Goal: Task Accomplishment & Management: Manage account settings

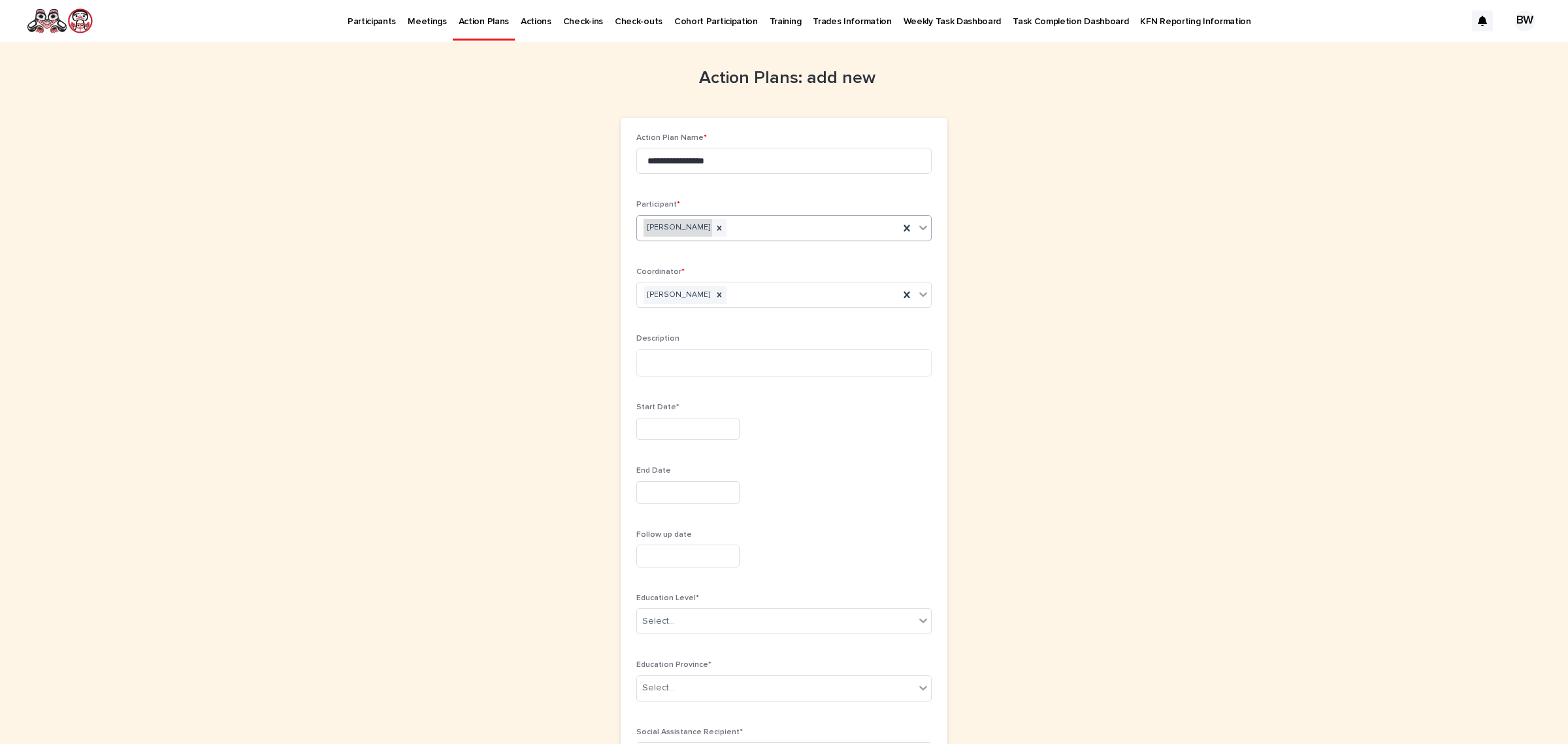
click at [665, 230] on div "Armond White" at bounding box center [678, 227] width 69 height 17
drag, startPoint x: 557, startPoint y: 206, endPoint x: 546, endPoint y: 192, distance: 17.8
click at [556, 204] on div "**********" at bounding box center [784, 634] width 640 height 1185
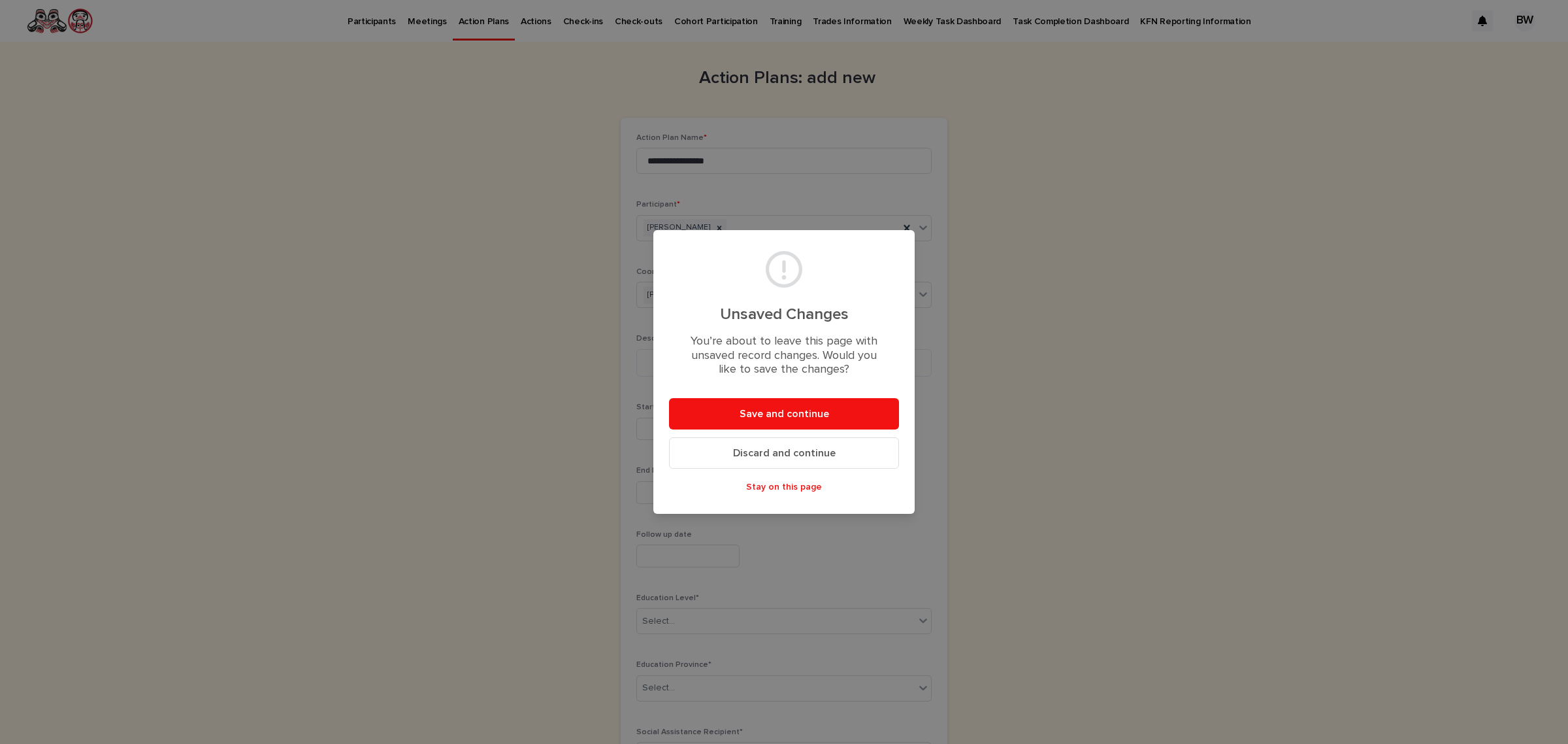
click at [789, 449] on span "Discard and continue" at bounding box center [784, 453] width 103 height 10
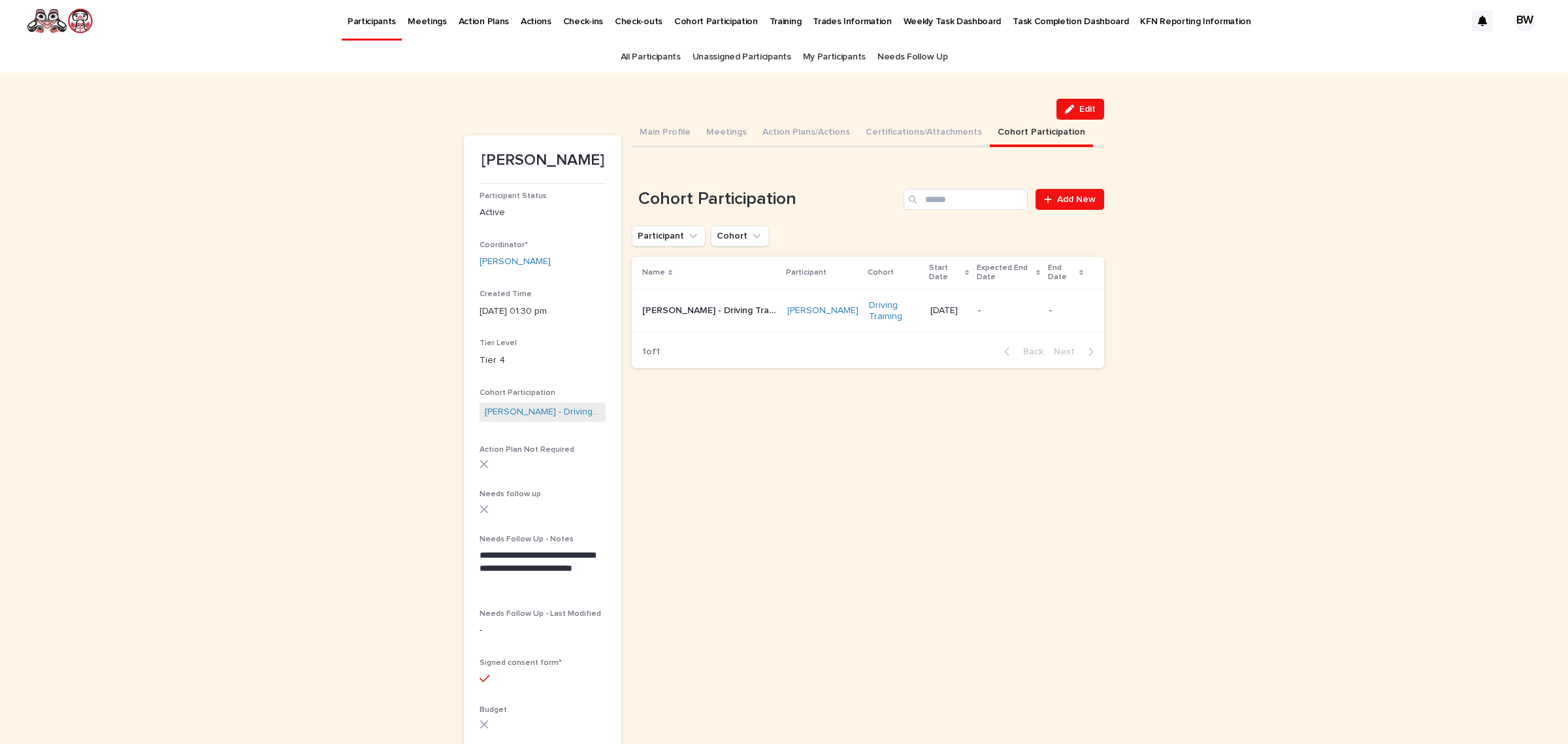
click at [958, 330] on td "[DATE]" at bounding box center [949, 311] width 48 height 44
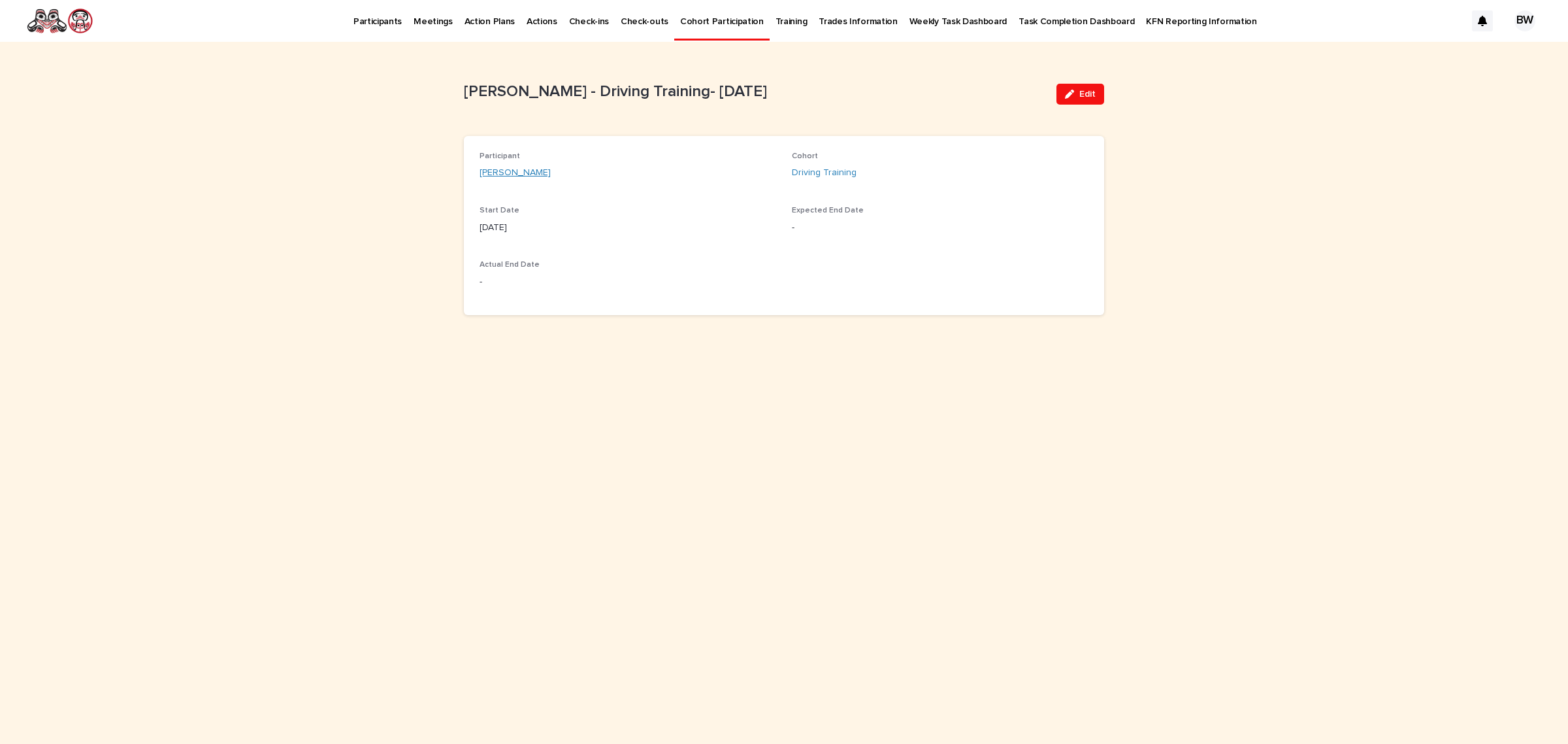
click at [509, 173] on link "[PERSON_NAME]" at bounding box center [515, 173] width 71 height 14
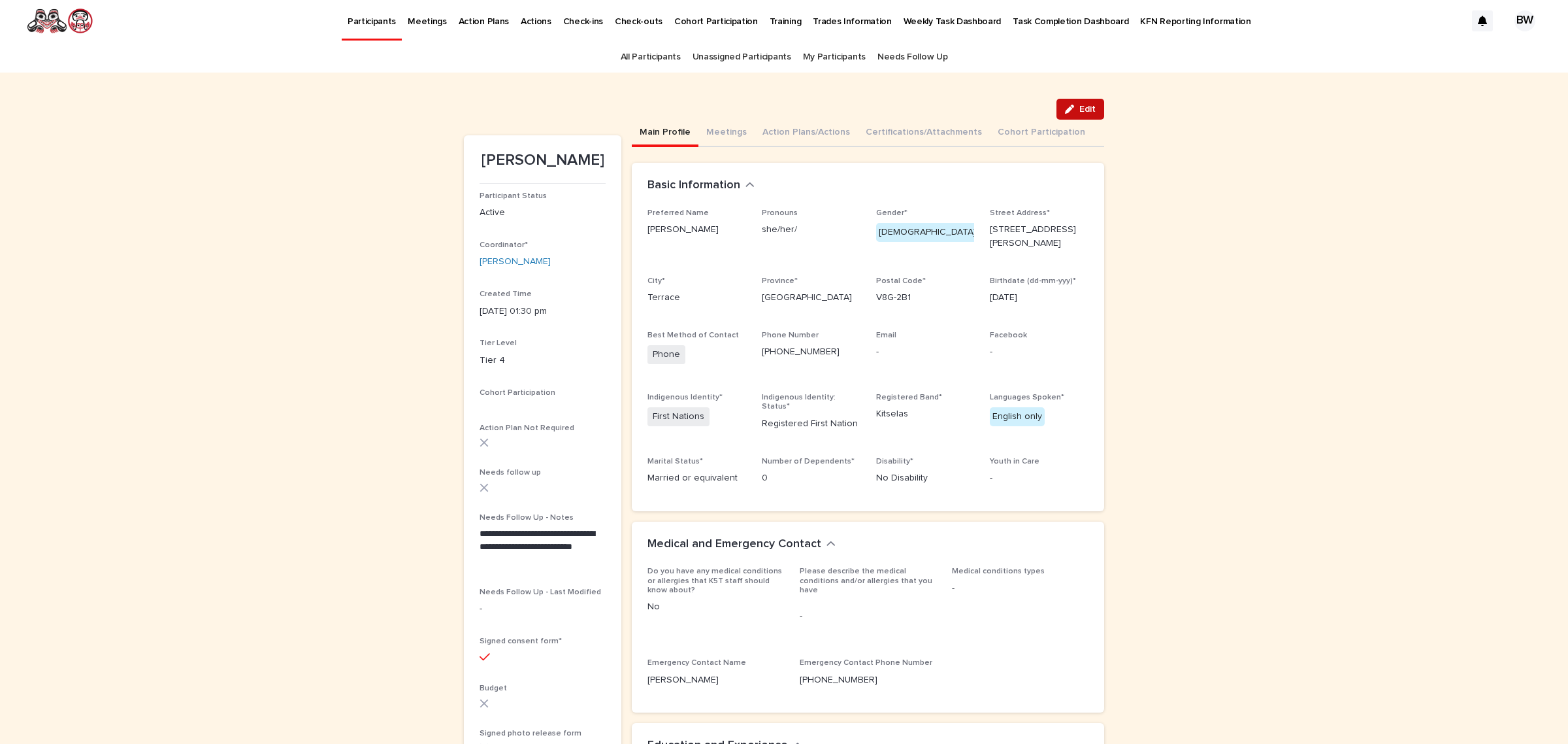
click at [1086, 113] on span "Edit" at bounding box center [1087, 108] width 16 height 9
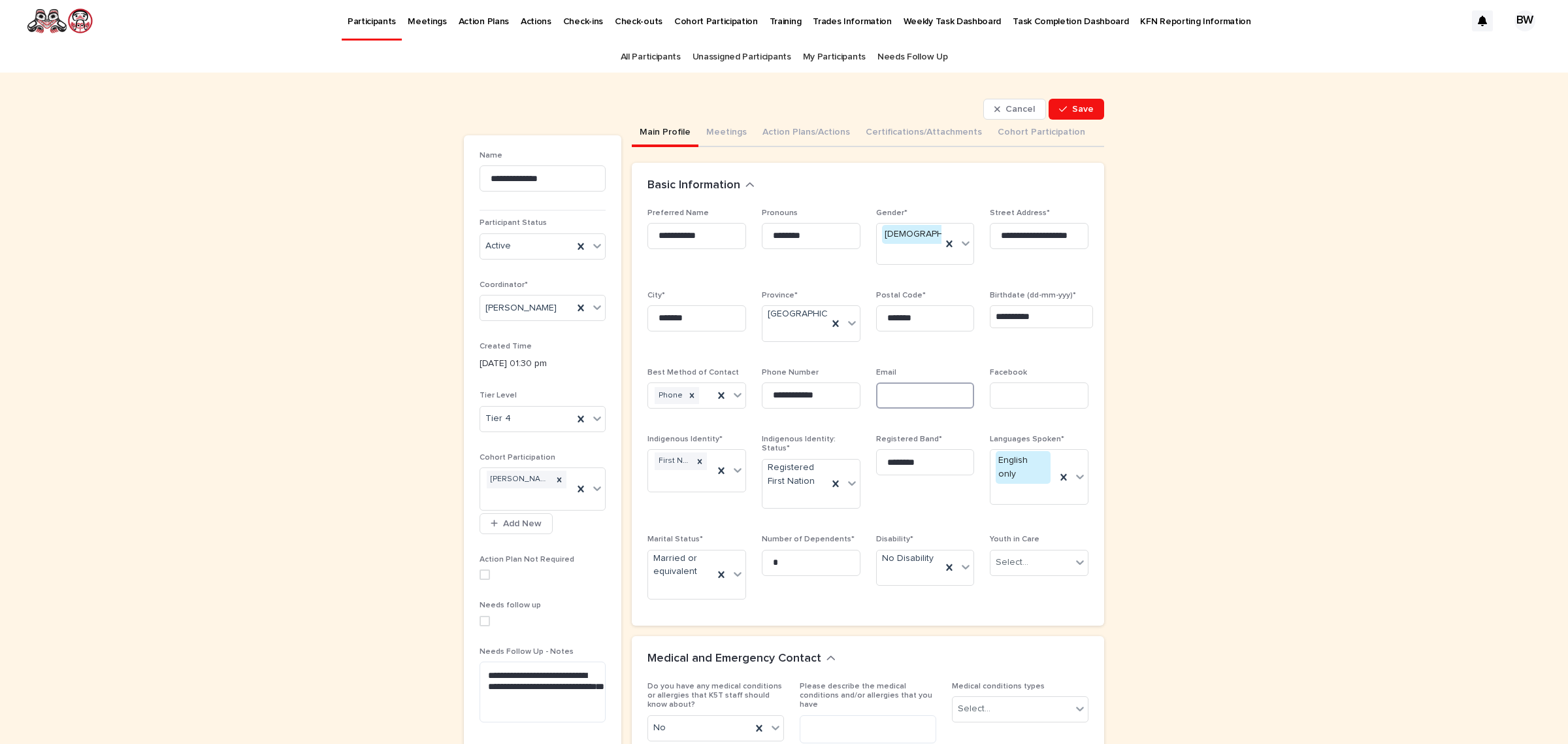
click at [916, 394] on input at bounding box center [925, 395] width 99 height 26
paste input "**********"
type input "**********"
click at [1082, 110] on span "Save" at bounding box center [1083, 108] width 22 height 9
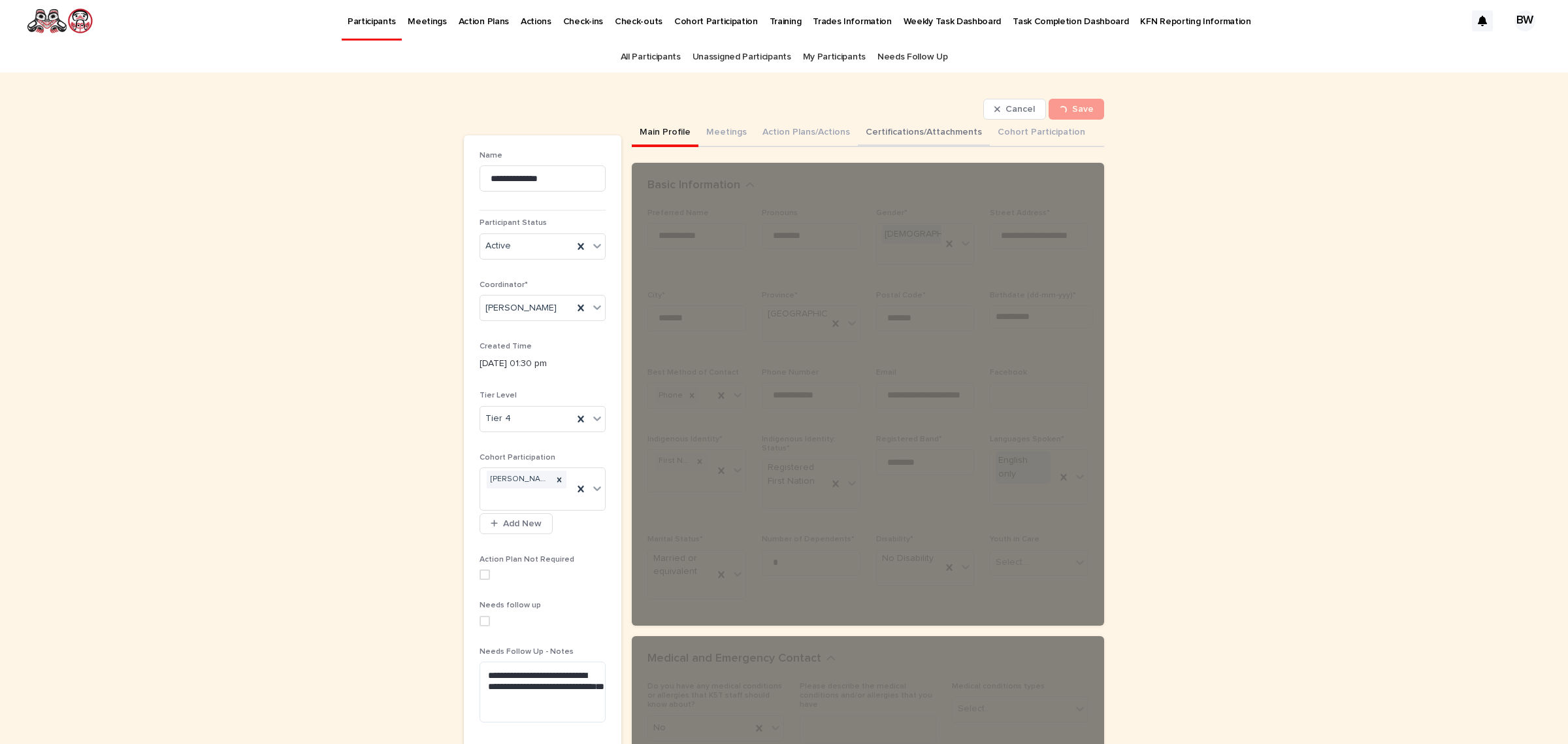
scroll to position [0, 0]
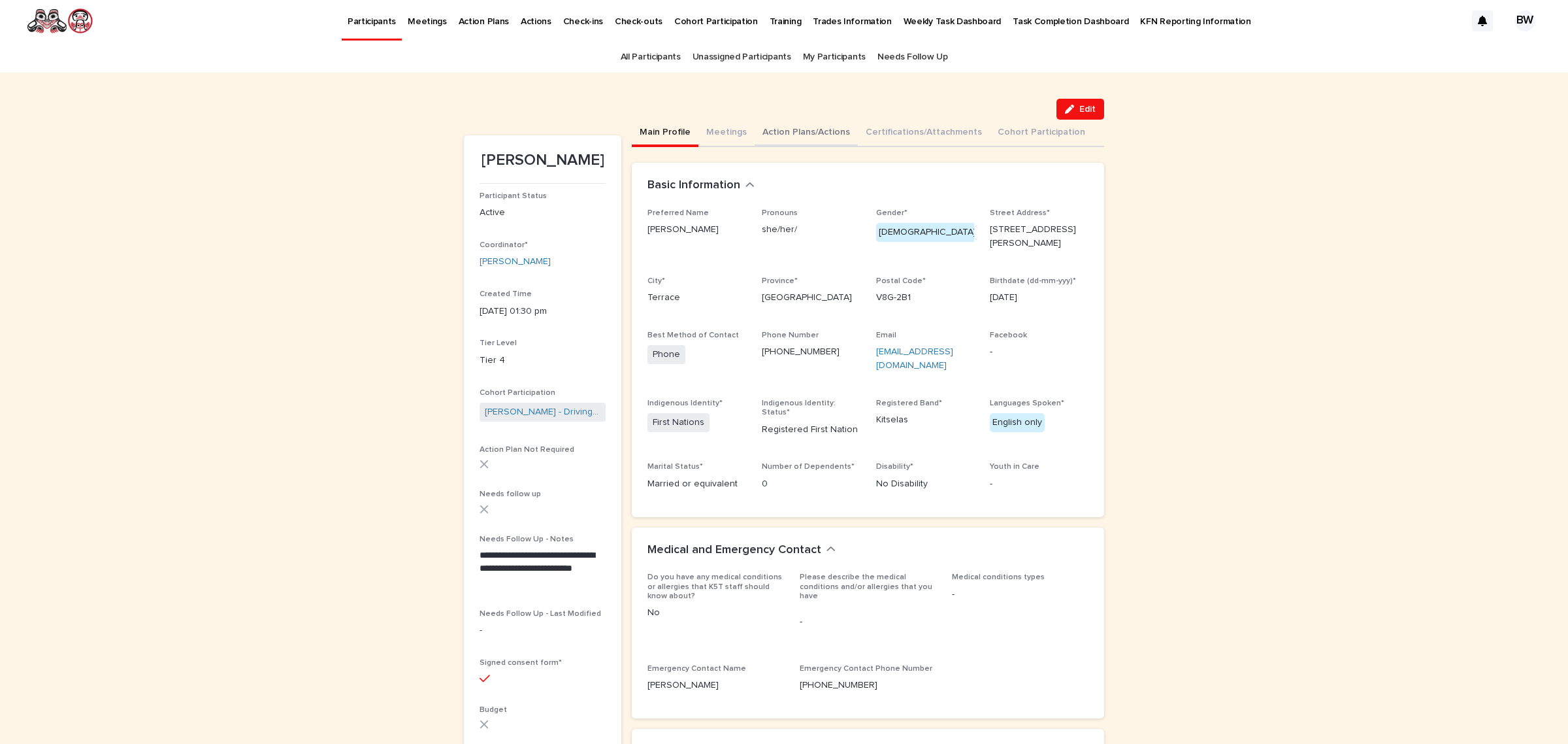
click at [805, 139] on button "Action Plans/Actions" at bounding box center [807, 133] width 104 height 27
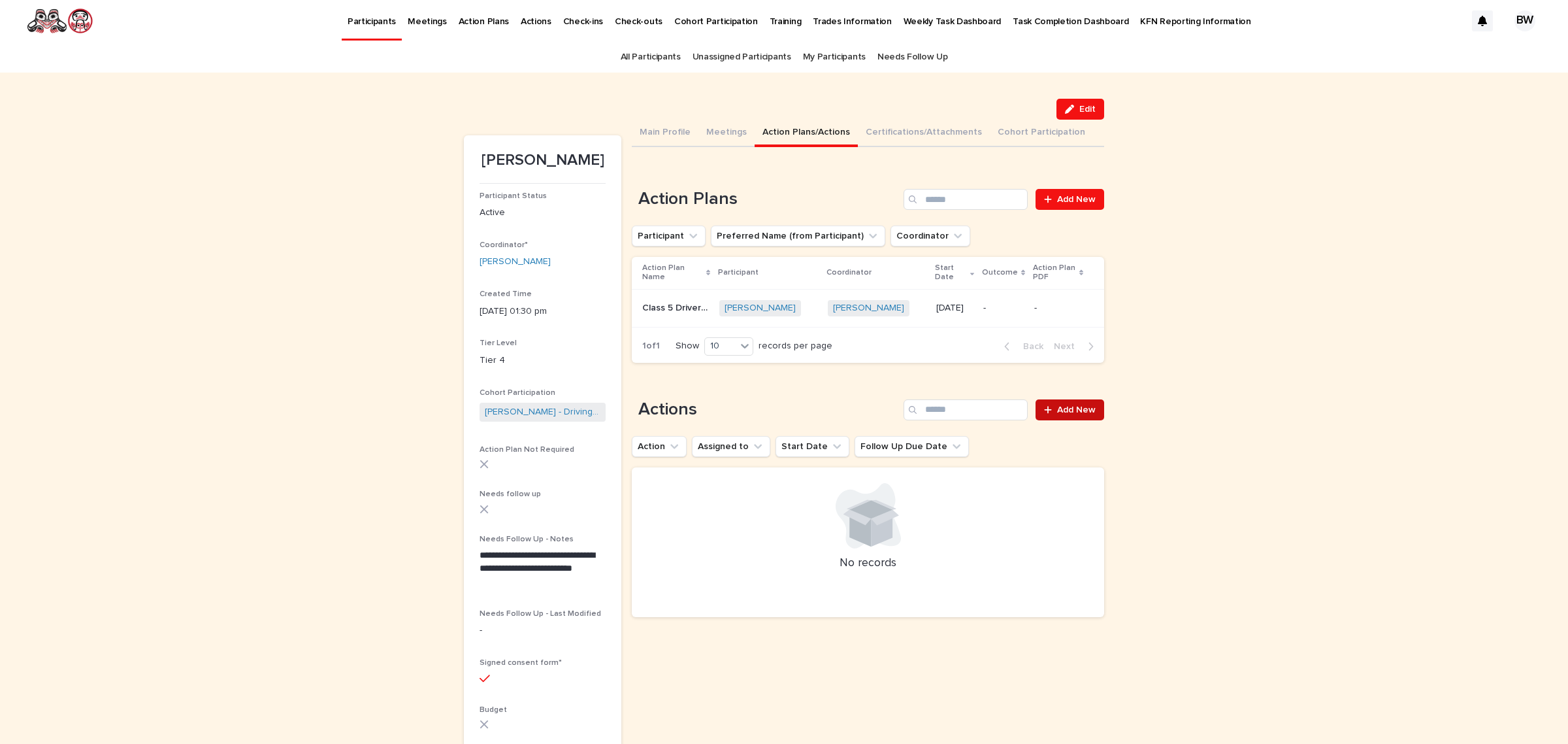
click at [1092, 410] on link "Add New" at bounding box center [1070, 410] width 69 height 21
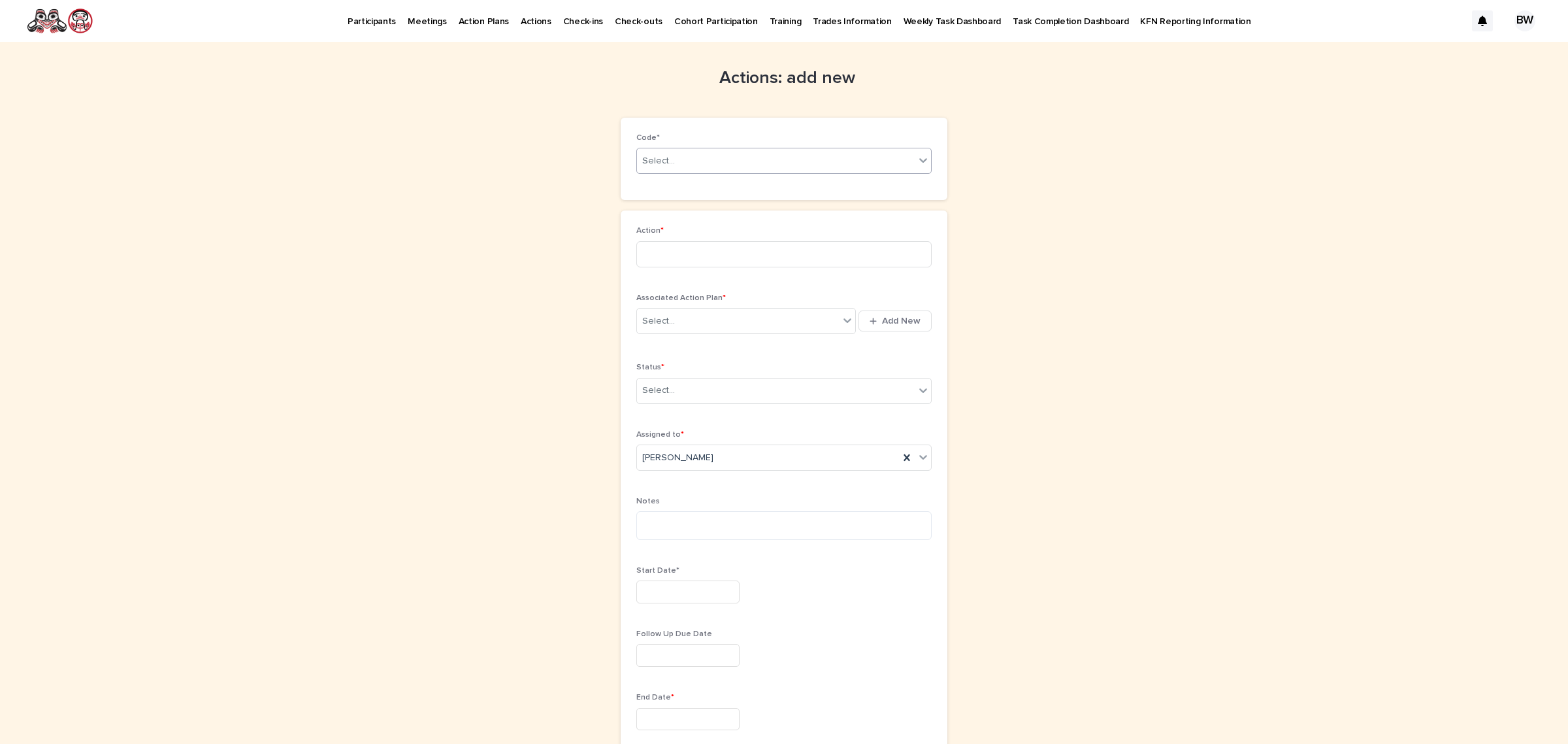
click at [730, 150] on div "Select..." at bounding box center [776, 161] width 278 height 22
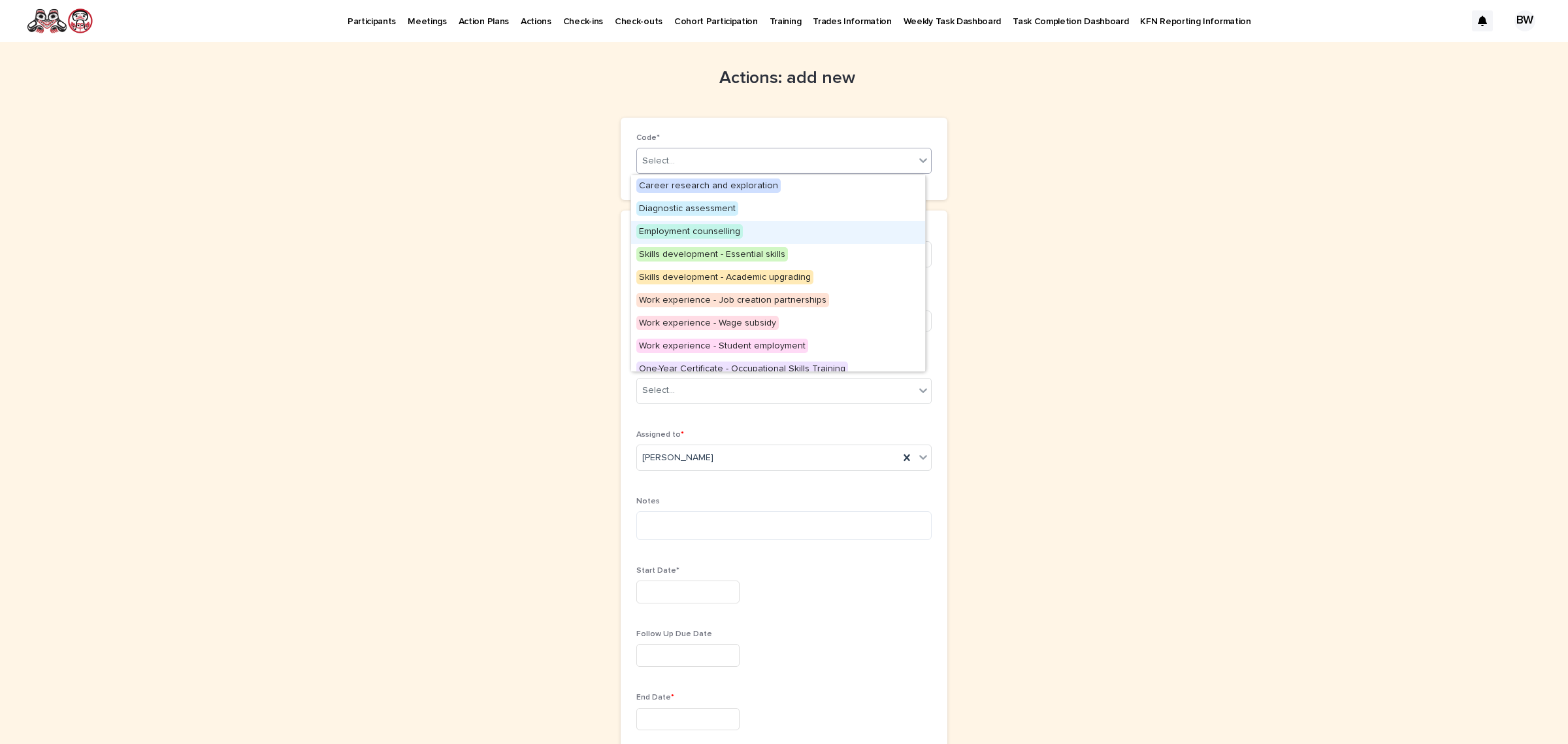
click at [705, 227] on span "Employment counselling" at bounding box center [690, 231] width 106 height 15
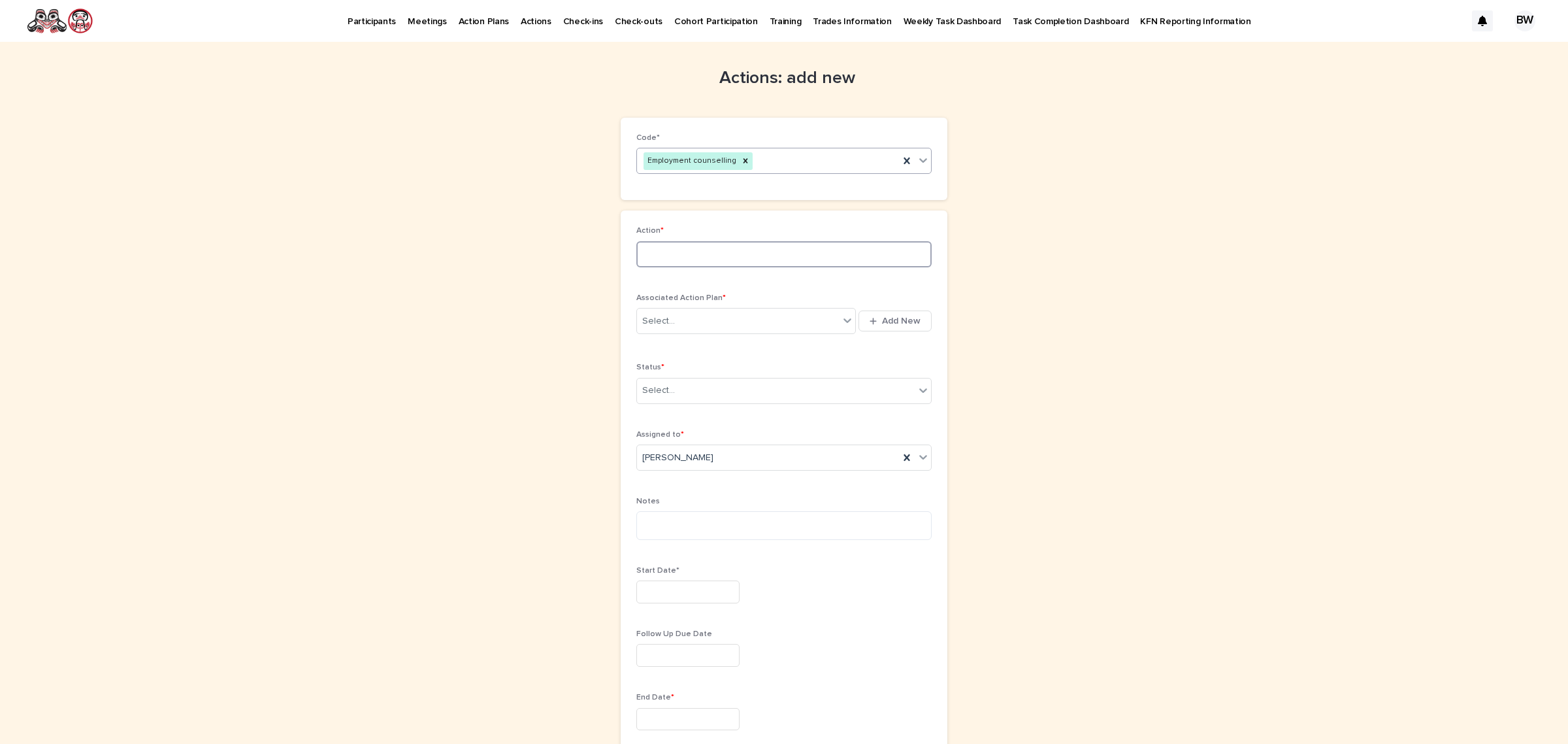
click at [713, 251] on input at bounding box center [784, 254] width 295 height 26
type input "**********"
click at [765, 323] on div "Select..." at bounding box center [738, 321] width 202 height 22
type input "****"
click at [775, 344] on div "Class 5 Drivers License - [PERSON_NAME] - [DATE]" at bounding box center [740, 346] width 218 height 23
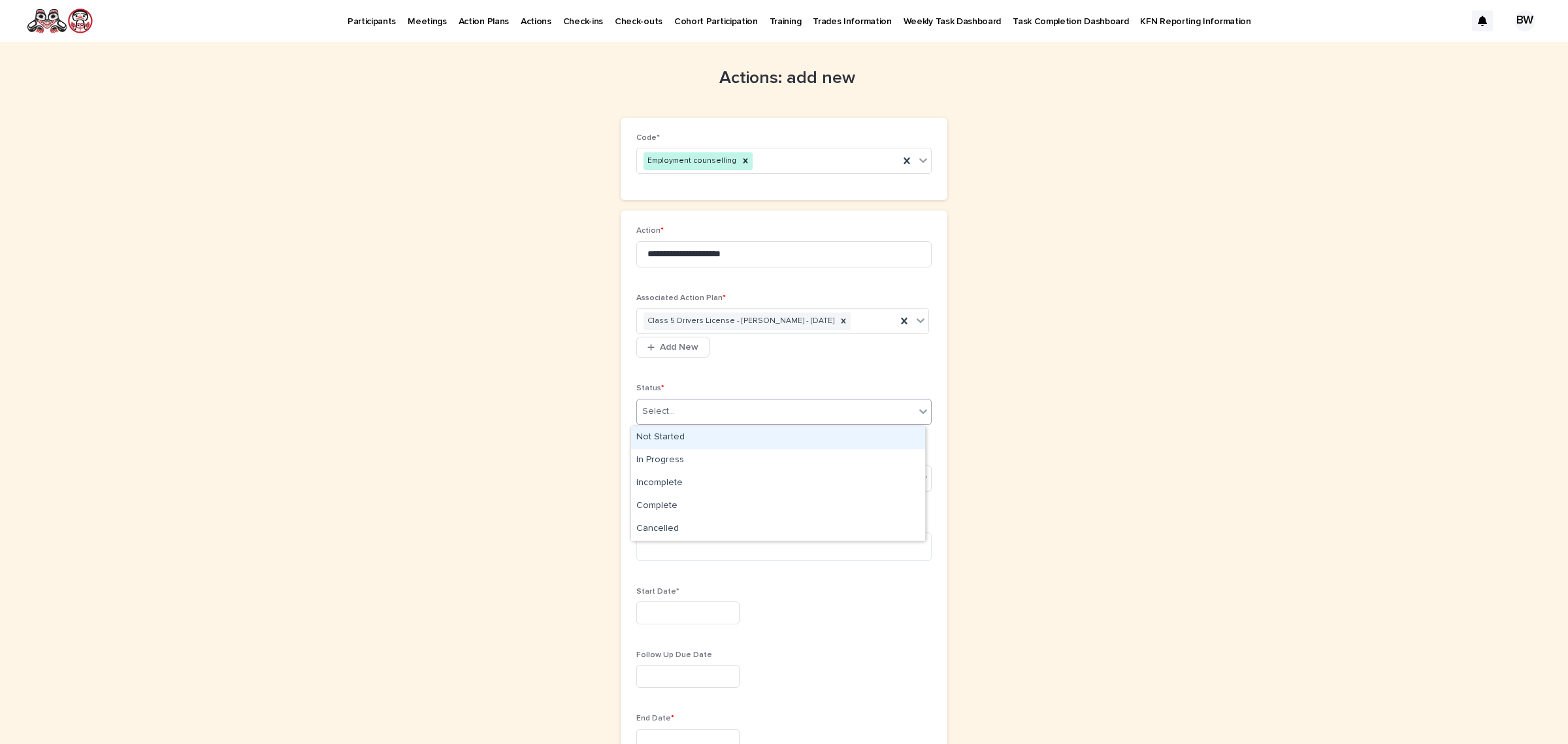
click at [700, 399] on div "Select..." at bounding box center [784, 412] width 295 height 26
click at [667, 463] on div "In Progress" at bounding box center [778, 461] width 294 height 23
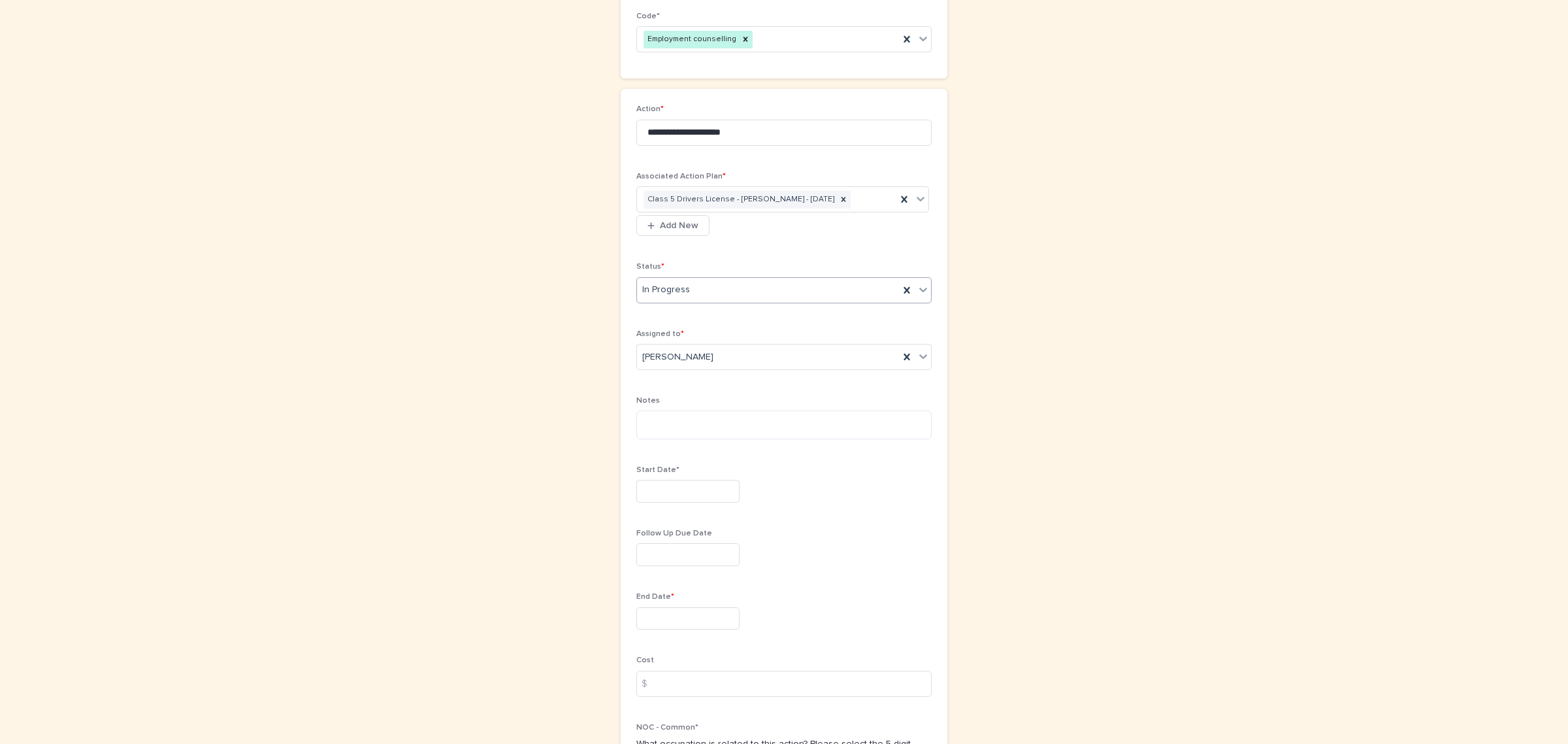
scroll to position [245, 0]
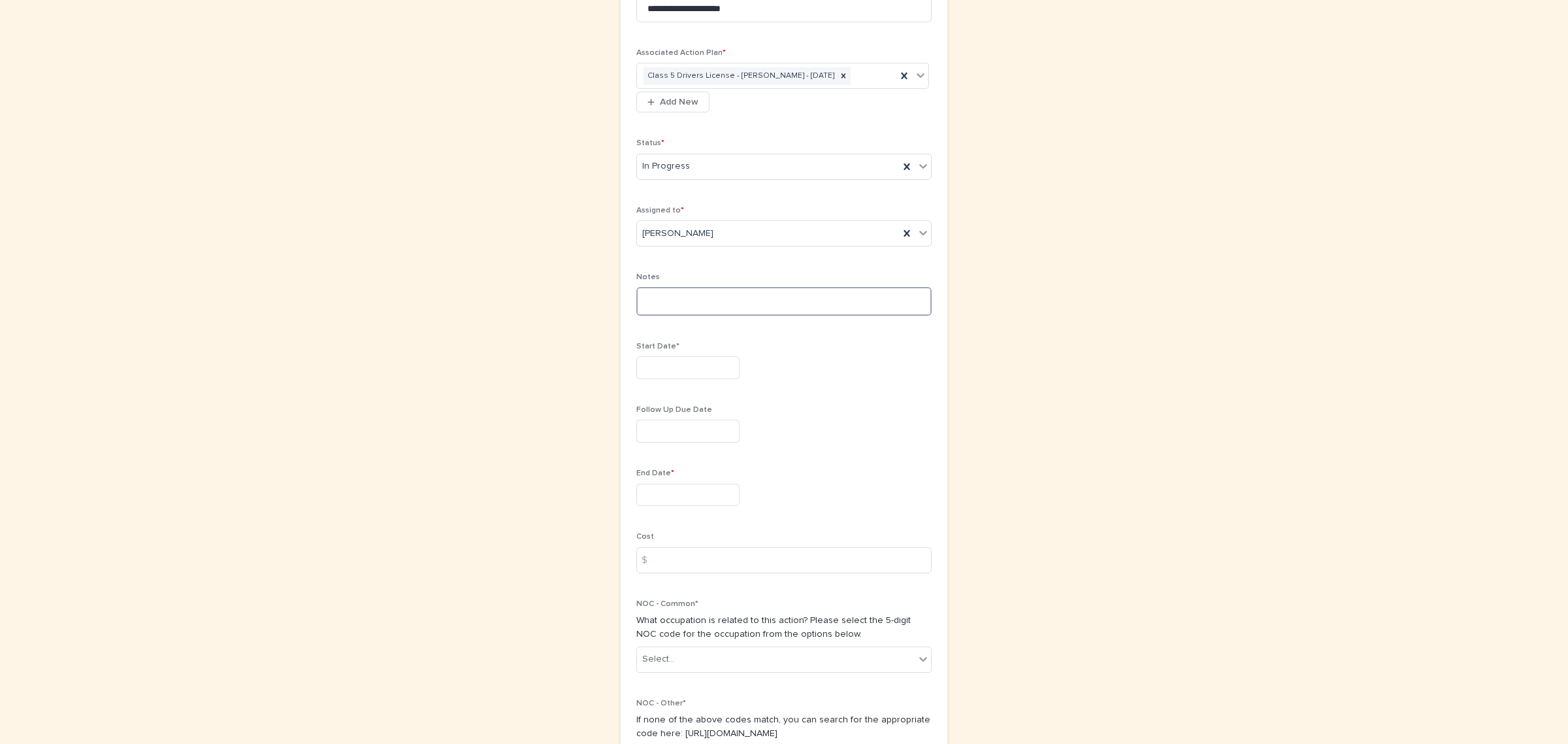
click at [723, 302] on textarea at bounding box center [784, 301] width 295 height 29
type textarea "********"
click at [687, 377] on input "text" at bounding box center [688, 367] width 104 height 23
click at [684, 265] on div "15" at bounding box center [680, 260] width 17 height 17
type input "**********"
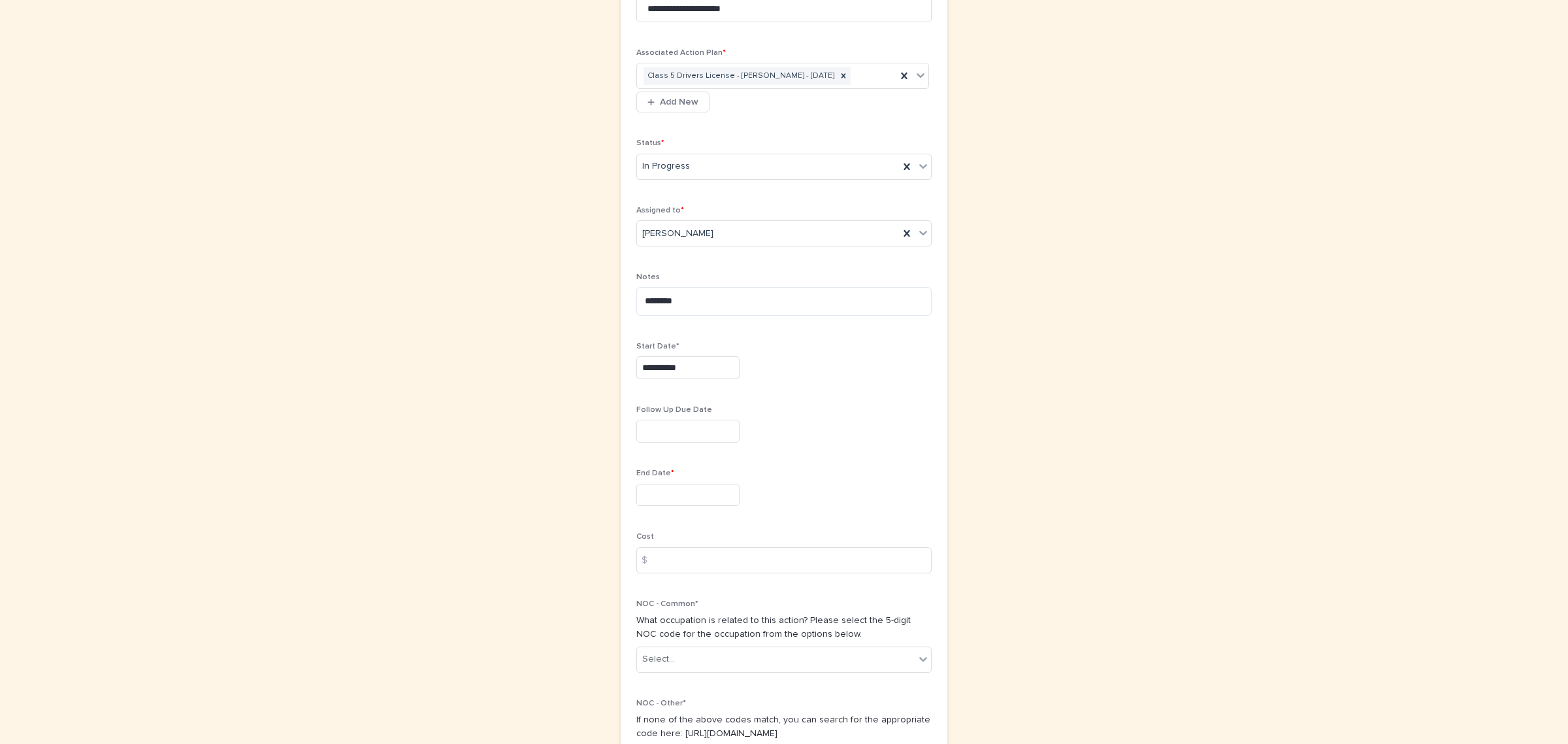
click at [686, 507] on input "text" at bounding box center [688, 495] width 104 height 23
click at [745, 293] on button "Next Month" at bounding box center [747, 293] width 21 height 21
click at [747, 293] on span "Next Month" at bounding box center [747, 291] width 0 height 17
click at [723, 437] on div "30" at bounding box center [723, 430] width 17 height 17
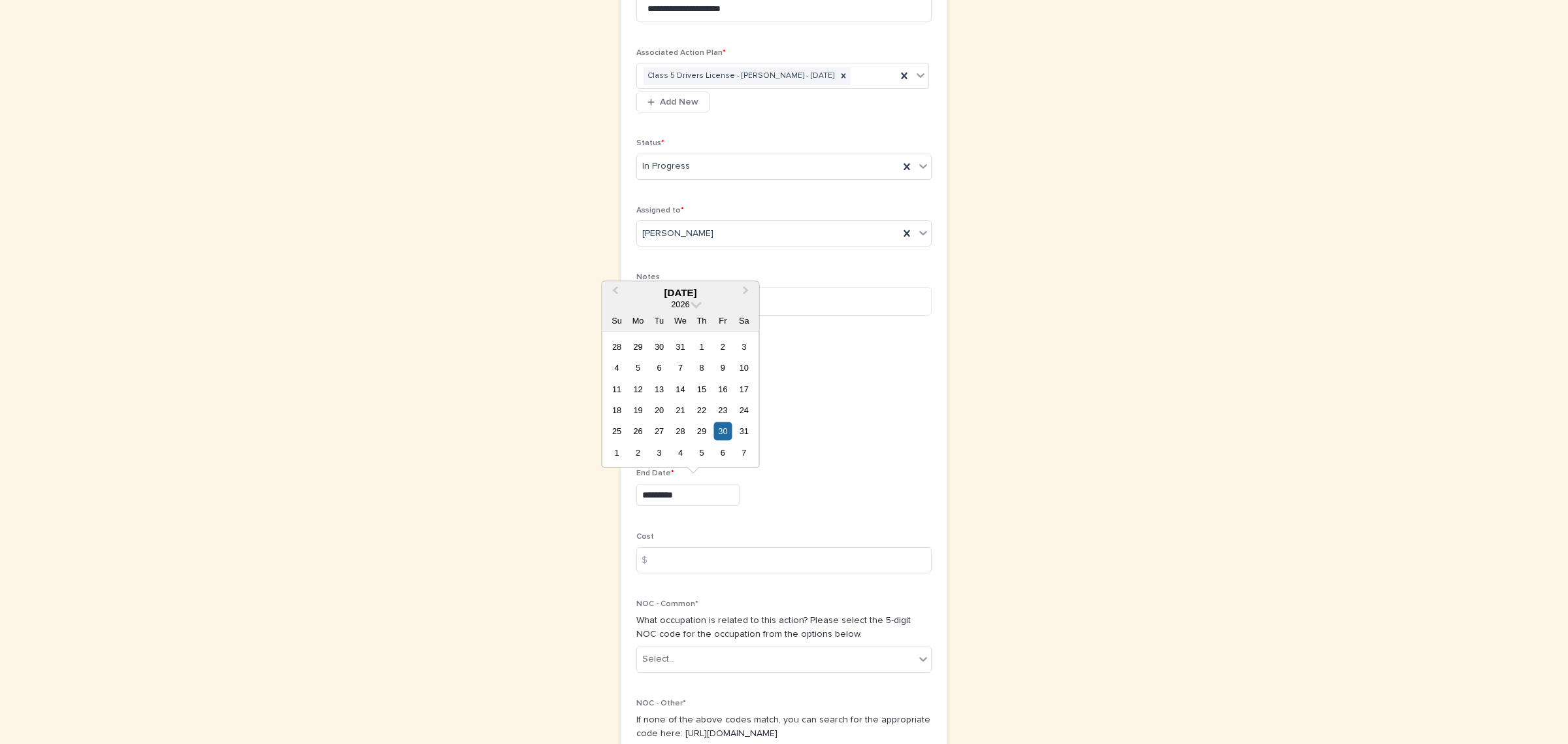
drag, startPoint x: 707, startPoint y: 503, endPoint x: 562, endPoint y: 495, distance: 145.2
click at [562, 495] on div "**********" at bounding box center [784, 314] width 640 height 1033
click at [747, 290] on span "Next Month" at bounding box center [747, 291] width 0 height 17
click at [747, 291] on span "Next Month" at bounding box center [747, 291] width 0 height 17
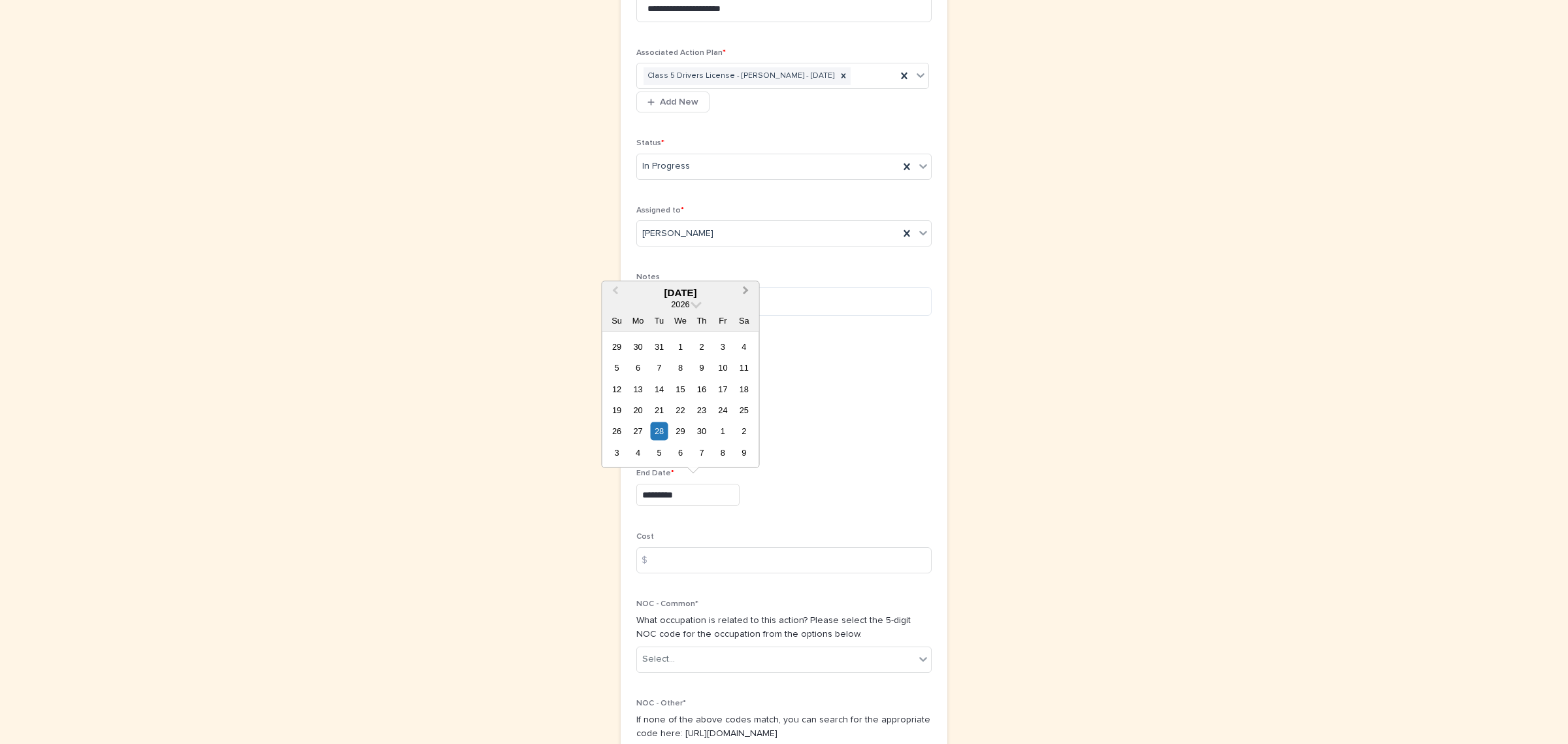
click at [747, 291] on span "Next Month" at bounding box center [747, 291] width 0 height 17
click at [724, 433] on div "29" at bounding box center [723, 430] width 17 height 17
type input "*********"
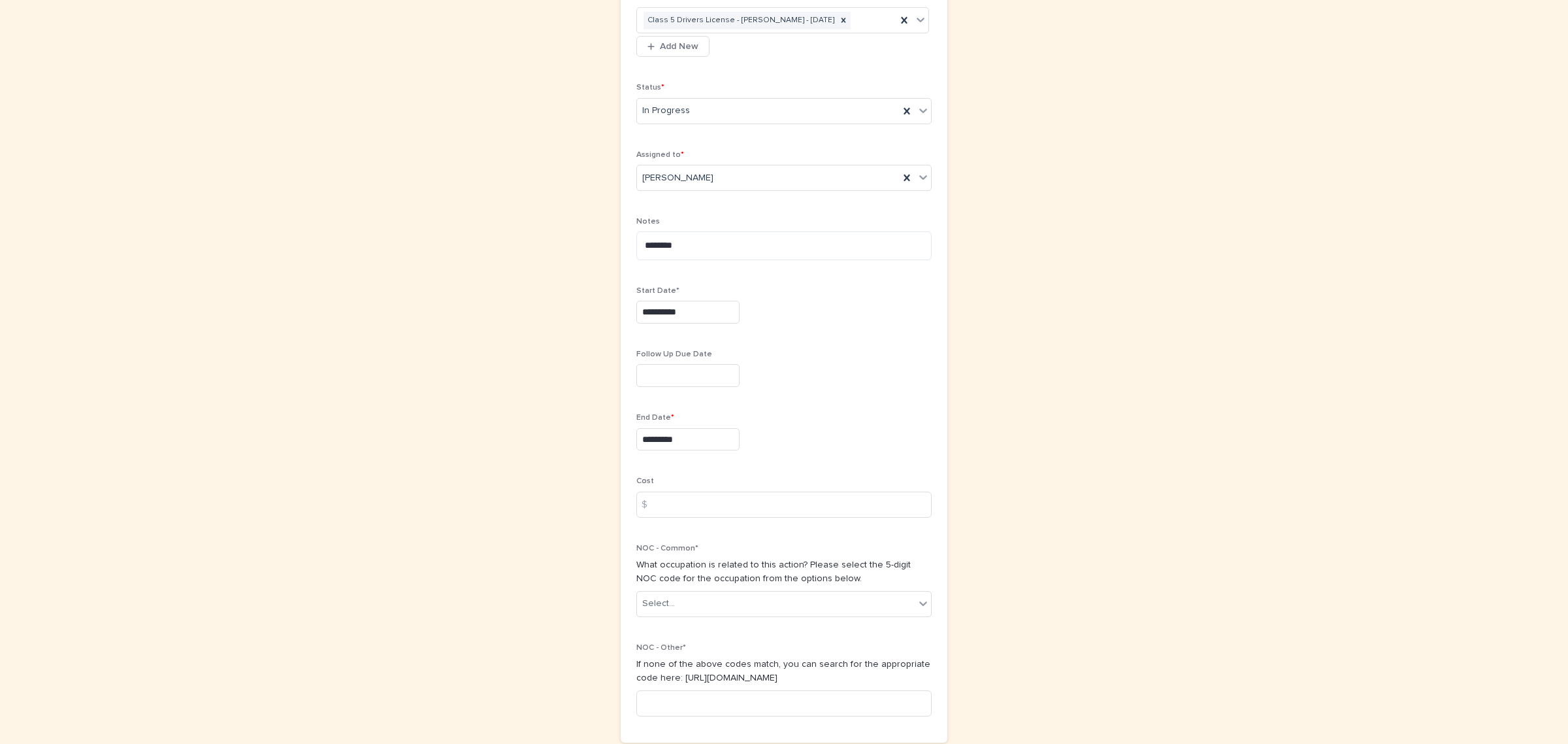
scroll to position [397, 0]
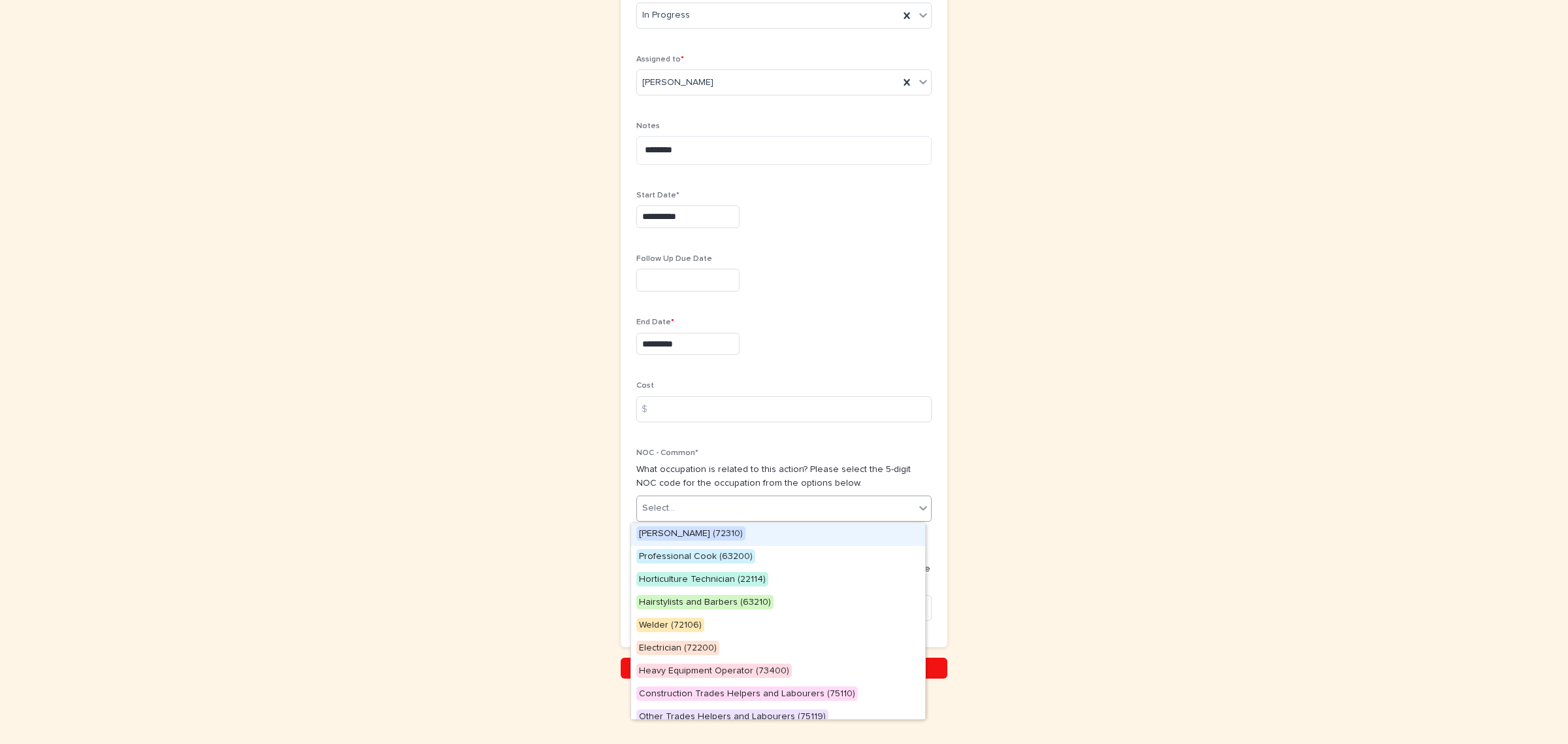
click at [687, 515] on div "Select..." at bounding box center [776, 508] width 278 height 22
drag, startPoint x: 525, startPoint y: 517, endPoint x: 569, endPoint y: 491, distance: 51.1
click at [527, 517] on div "**********" at bounding box center [784, 162] width 640 height 1033
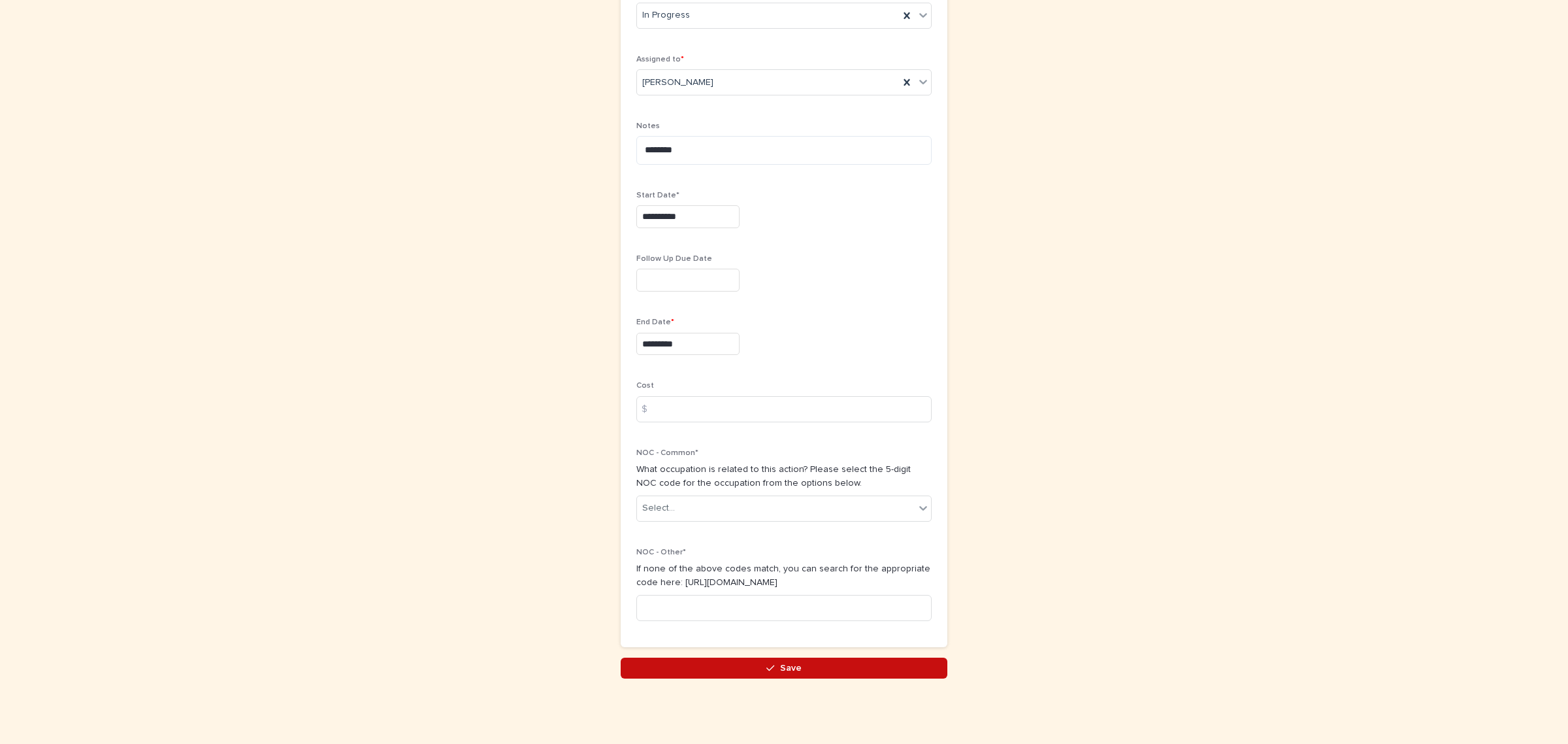
click at [807, 673] on button "Save" at bounding box center [784, 668] width 327 height 21
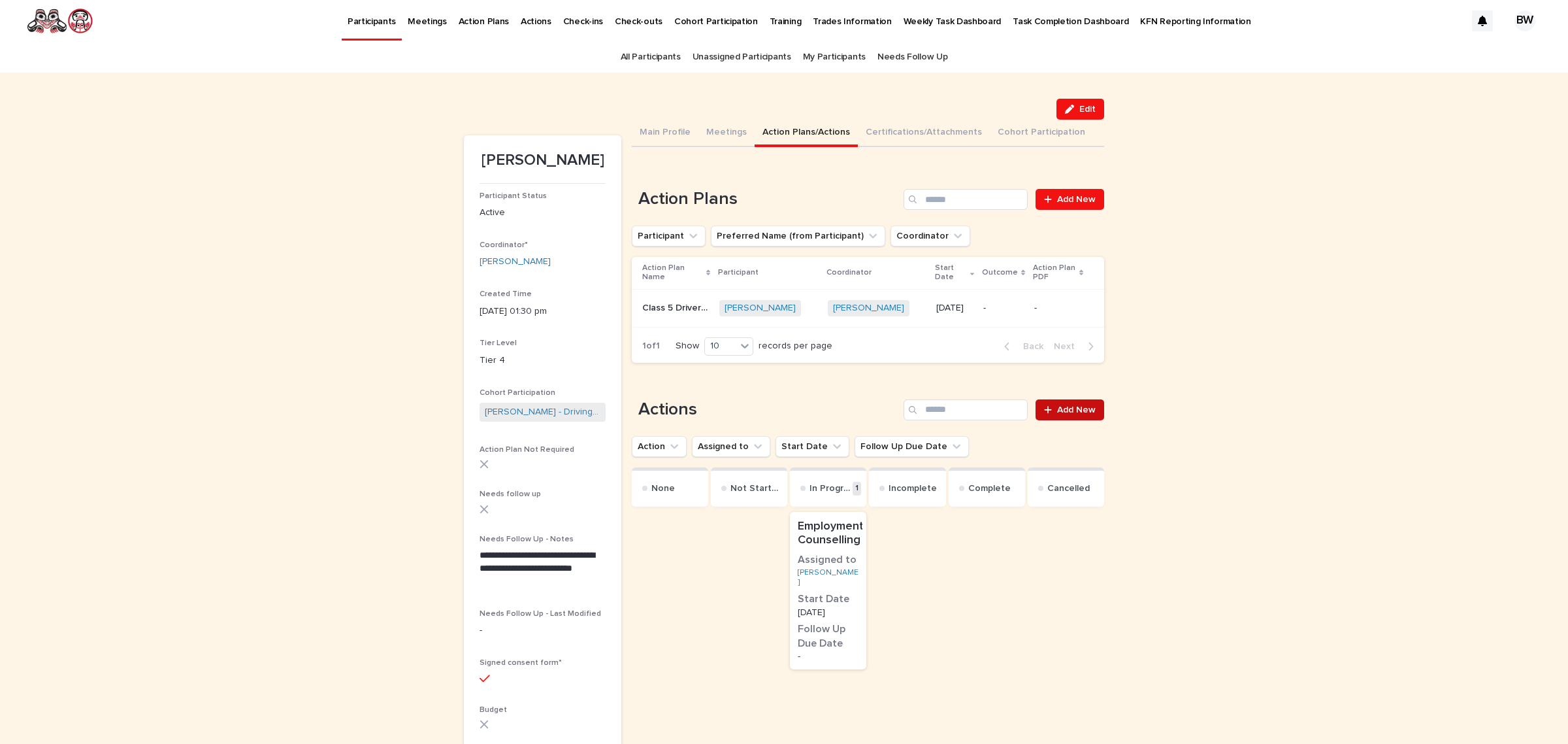
click at [1057, 407] on span "Add New" at bounding box center [1076, 409] width 38 height 9
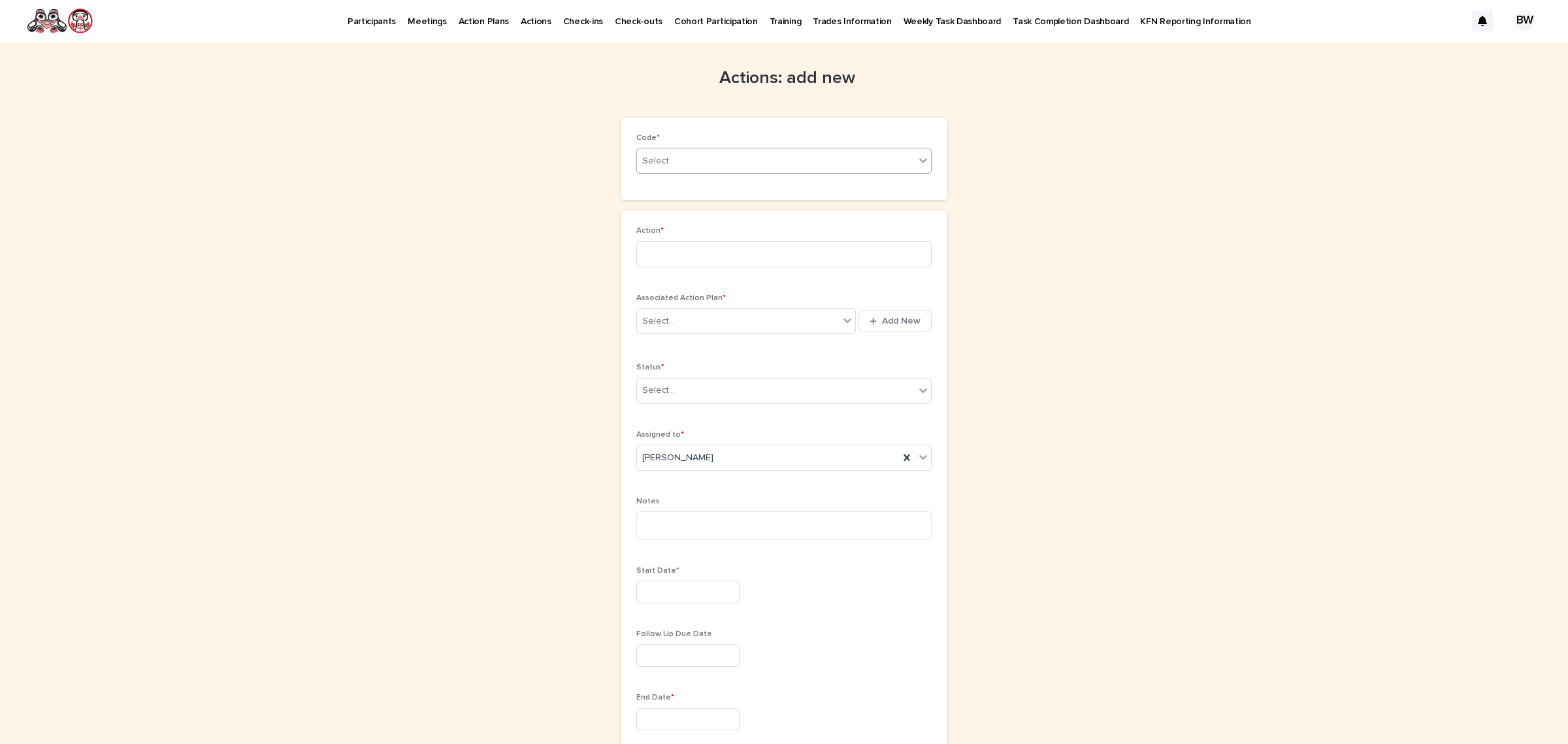
click at [727, 158] on div "Select..." at bounding box center [776, 161] width 278 height 22
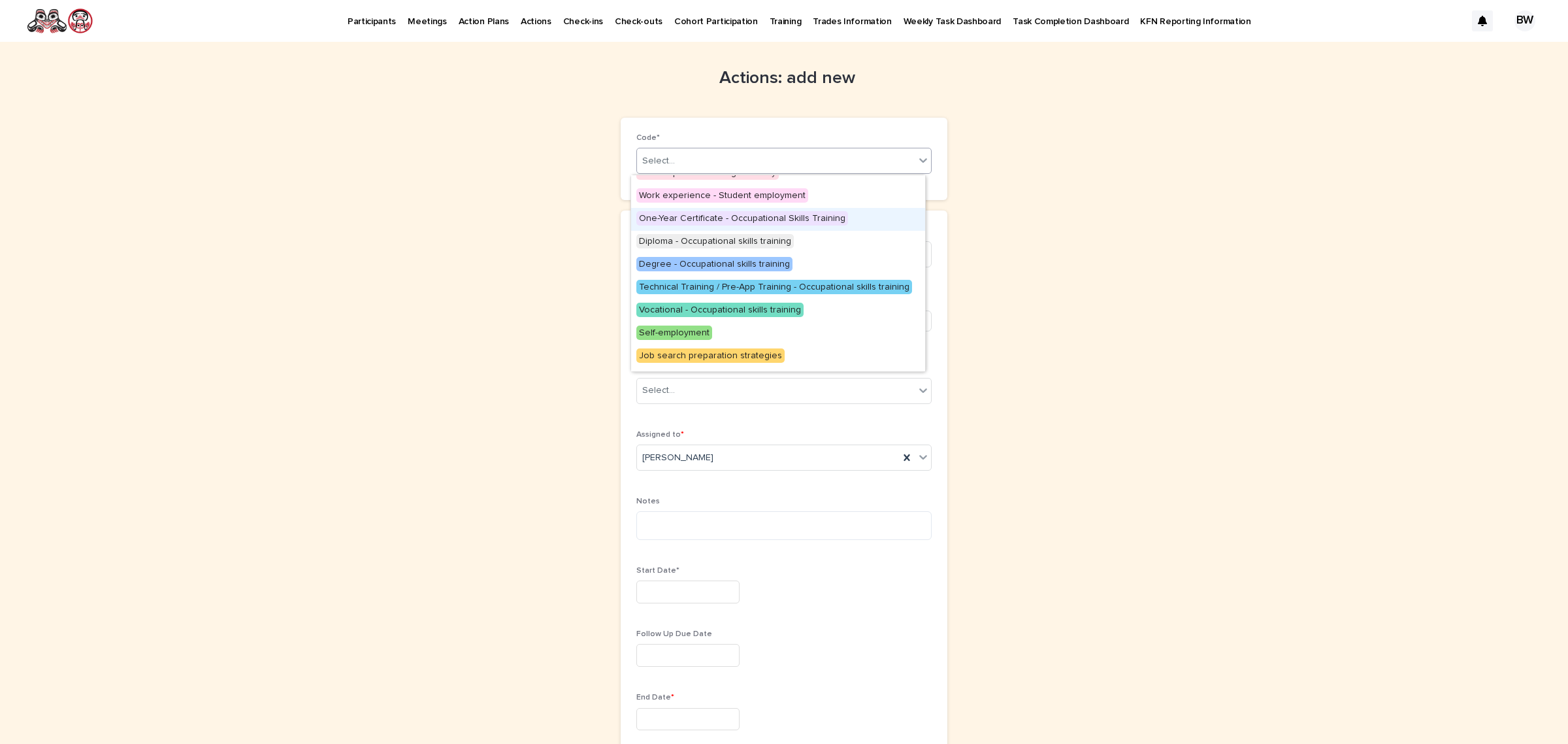
scroll to position [163, 0]
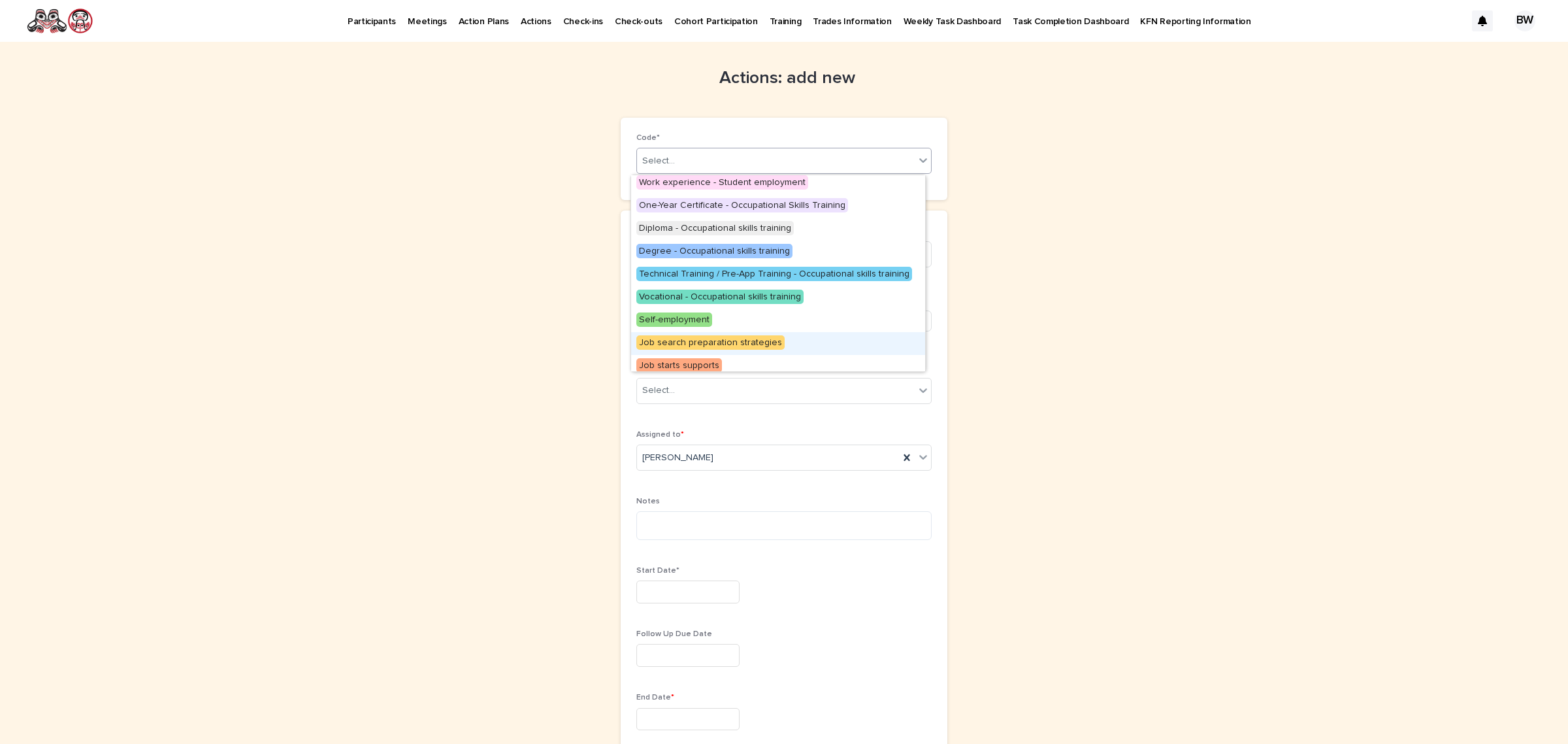
drag, startPoint x: 737, startPoint y: 354, endPoint x: 754, endPoint y: 346, distance: 18.8
click at [754, 346] on span "Job search preparation strategies" at bounding box center [711, 342] width 148 height 15
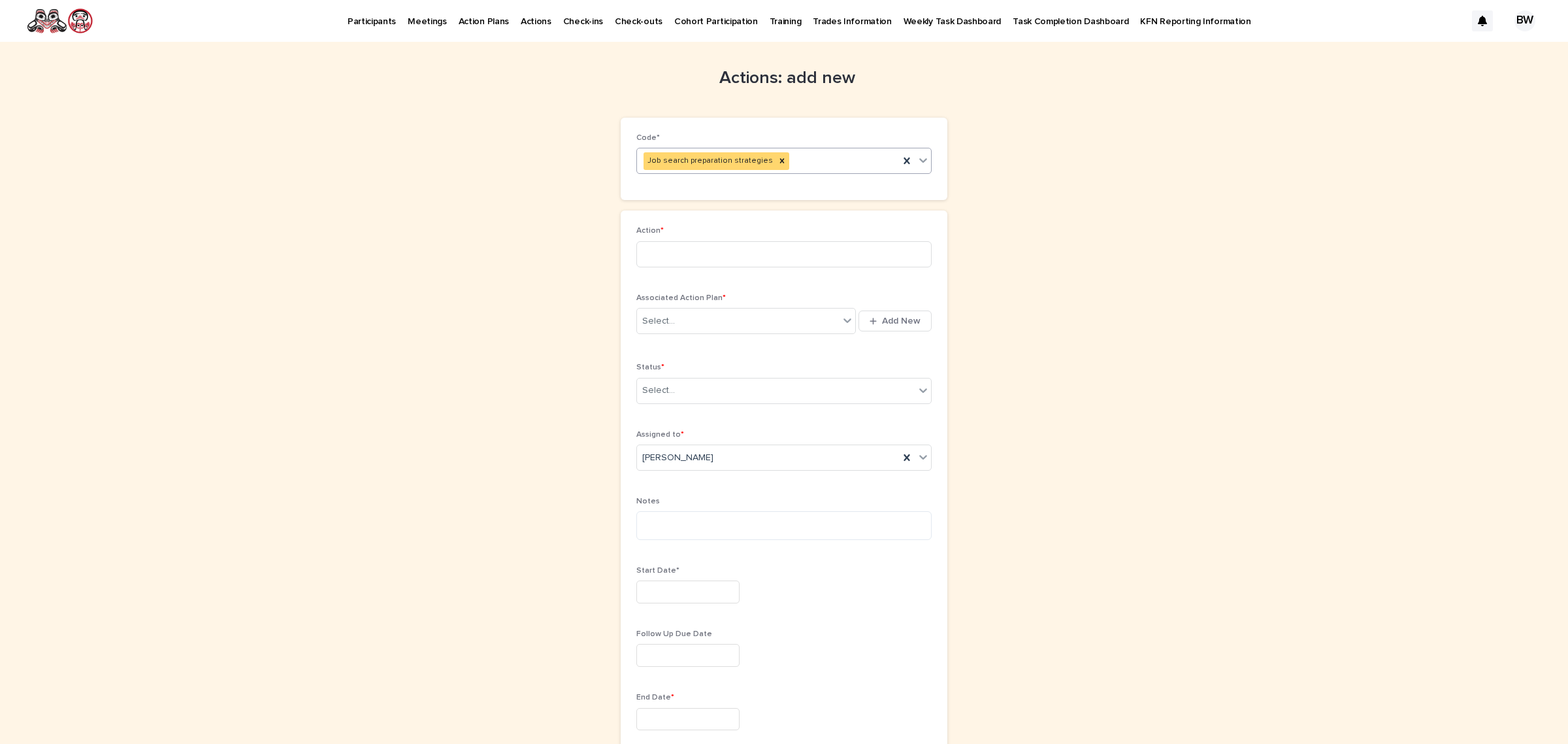
click at [825, 153] on div "Job search preparation strategies" at bounding box center [768, 161] width 262 height 23
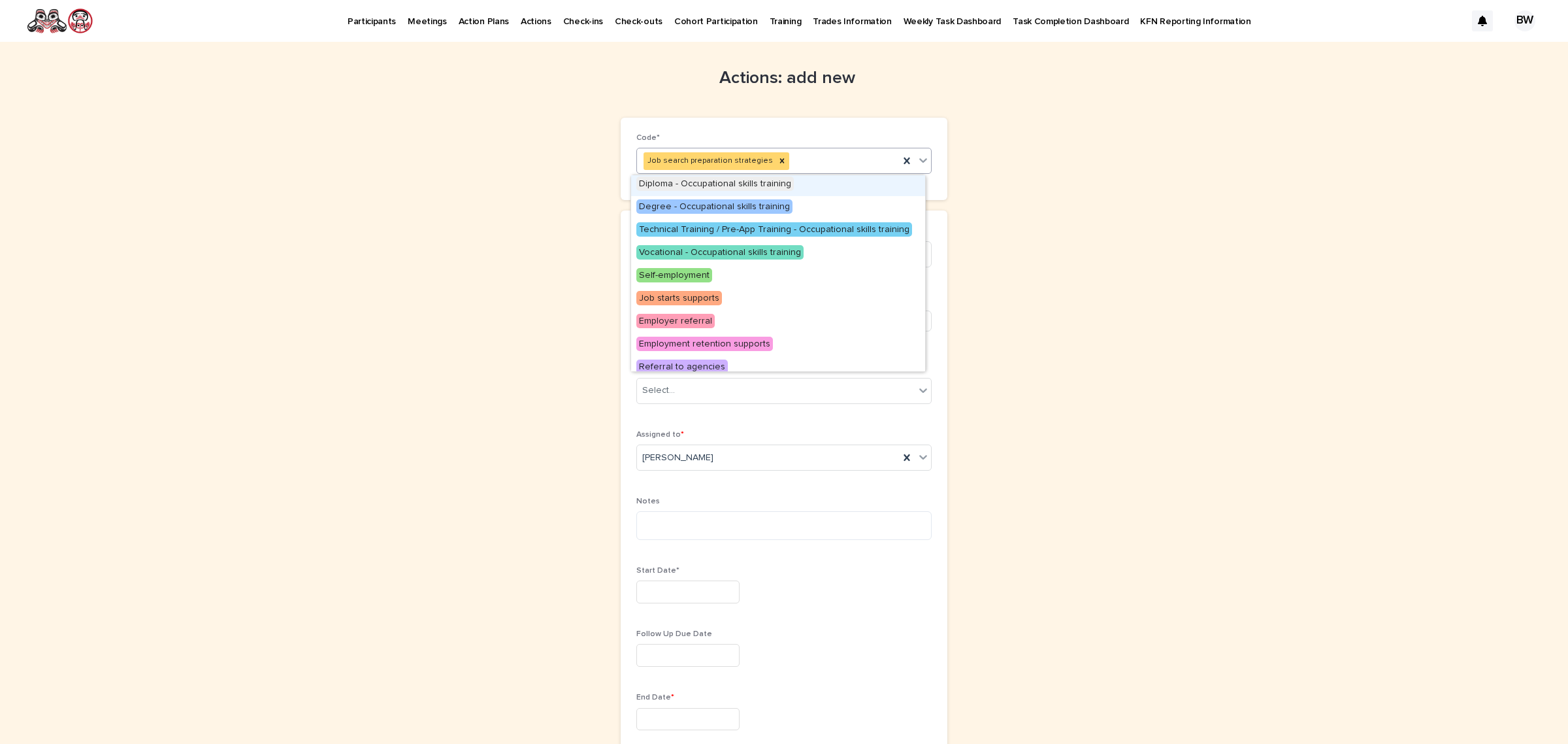
scroll to position [239, 0]
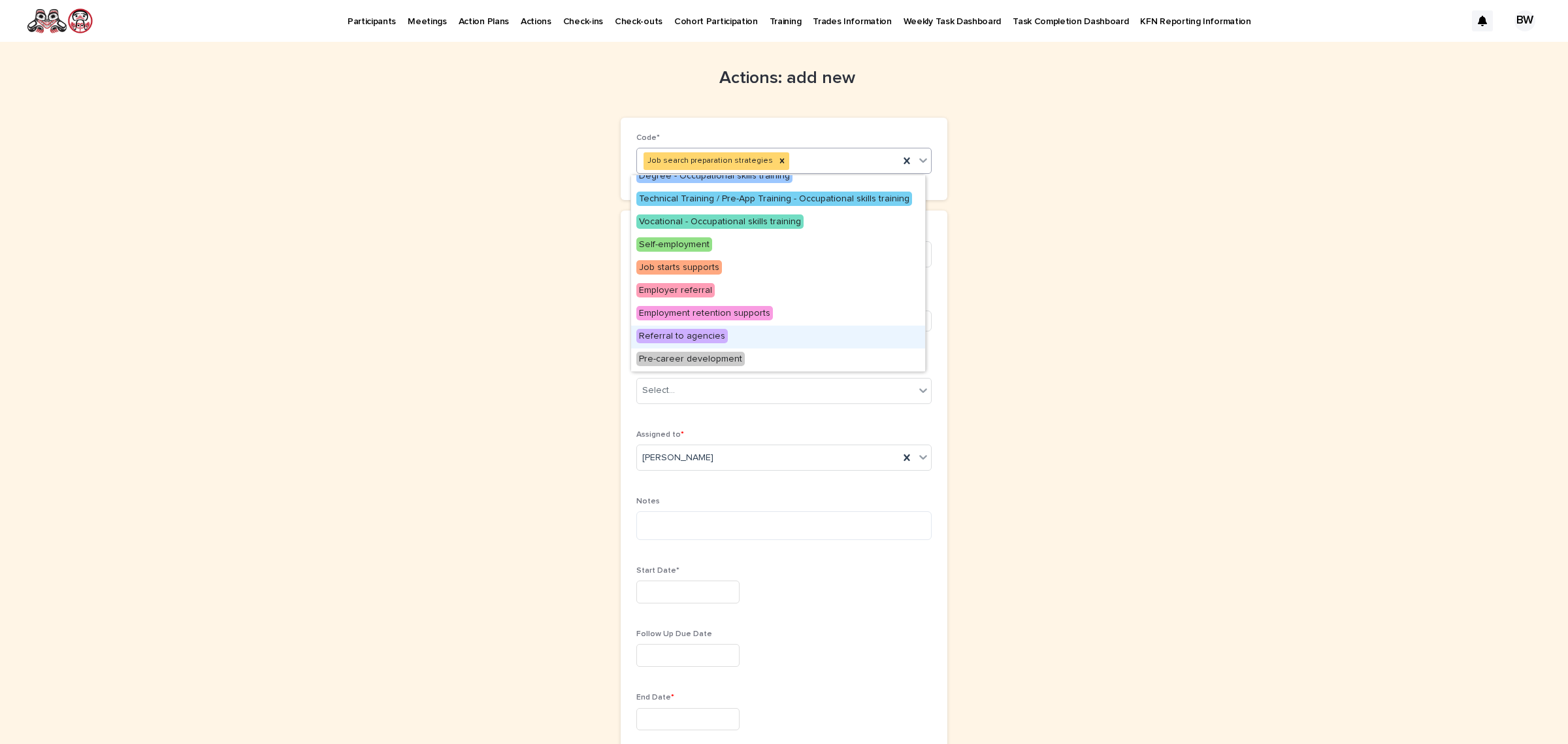
click at [727, 337] on div "Referral to agencies" at bounding box center [778, 337] width 294 height 23
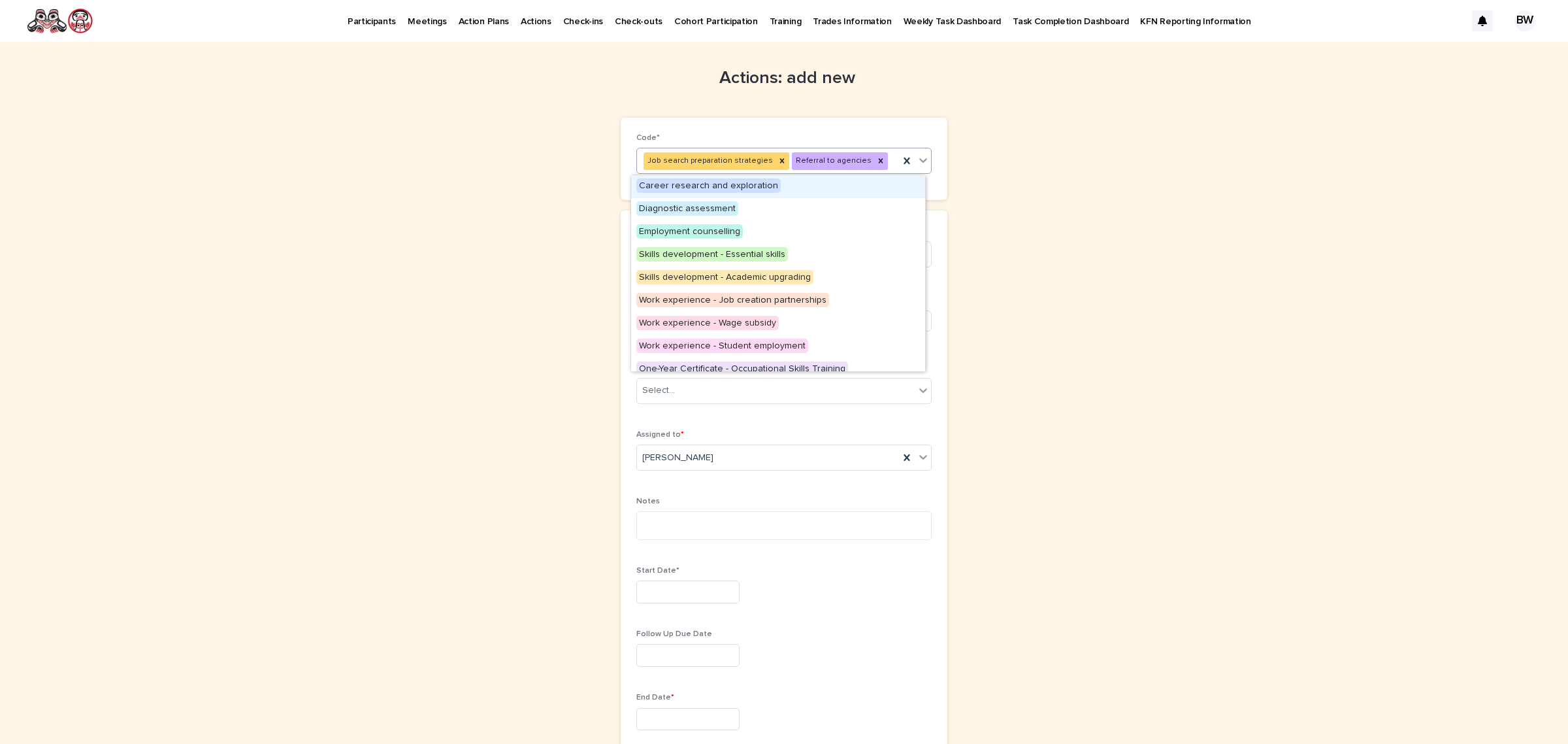
click at [873, 161] on div "Job search preparation strategies Referral to agencies" at bounding box center [768, 161] width 262 height 23
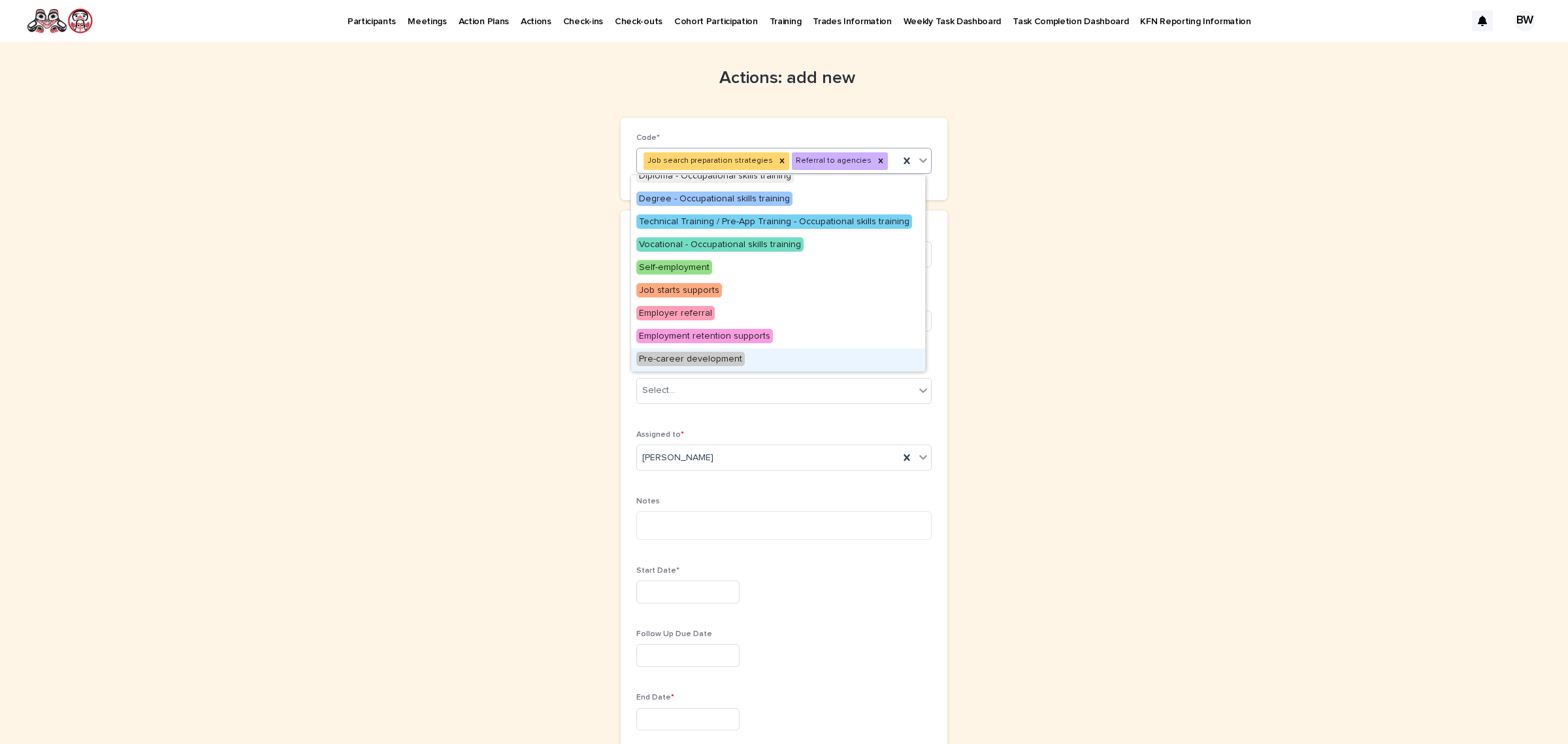
click at [726, 358] on span "Pre-career development" at bounding box center [691, 358] width 108 height 15
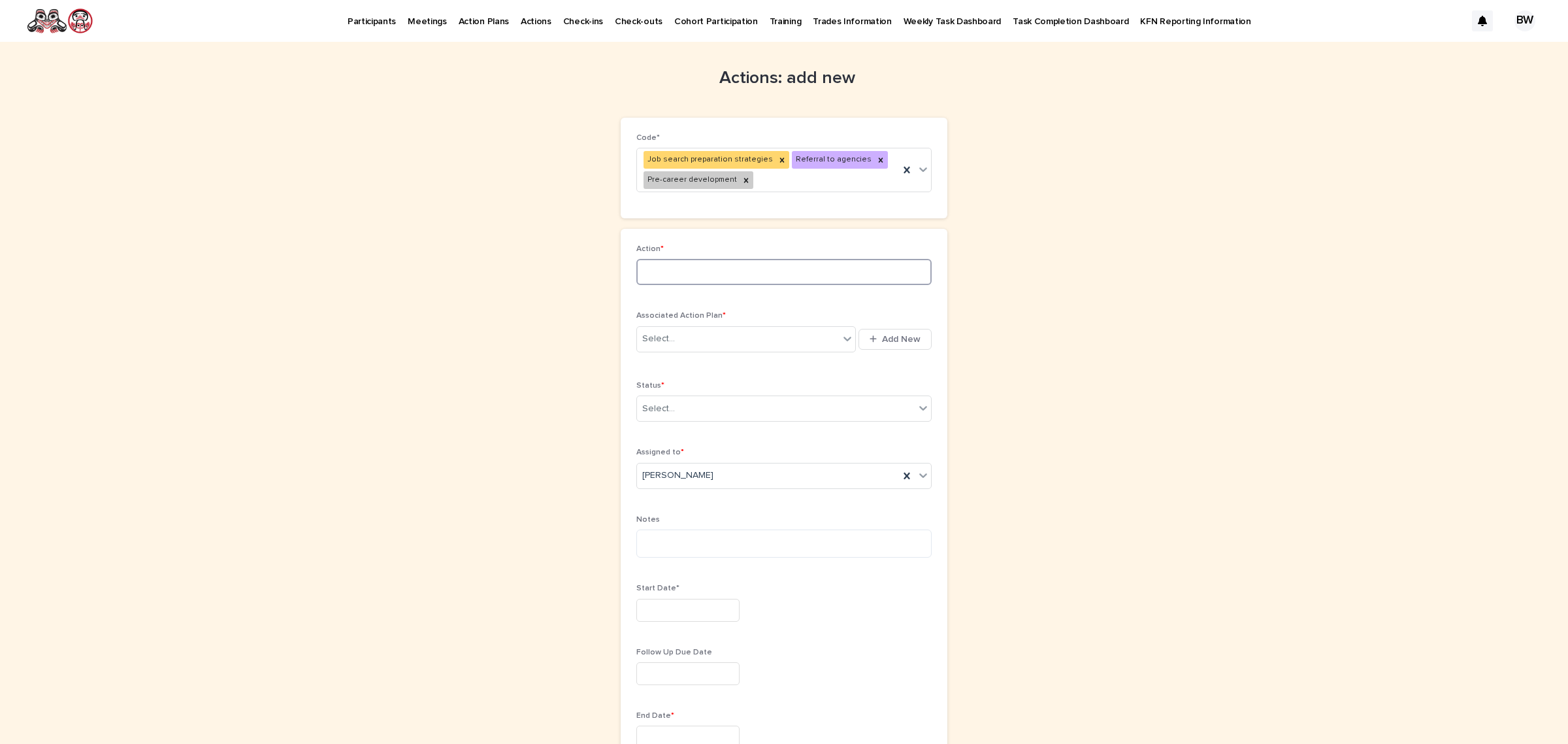
click at [697, 259] on input at bounding box center [784, 272] width 295 height 26
type input "*"
type input "**********"
click at [733, 343] on div "Select..." at bounding box center [738, 339] width 202 height 22
type input "*****"
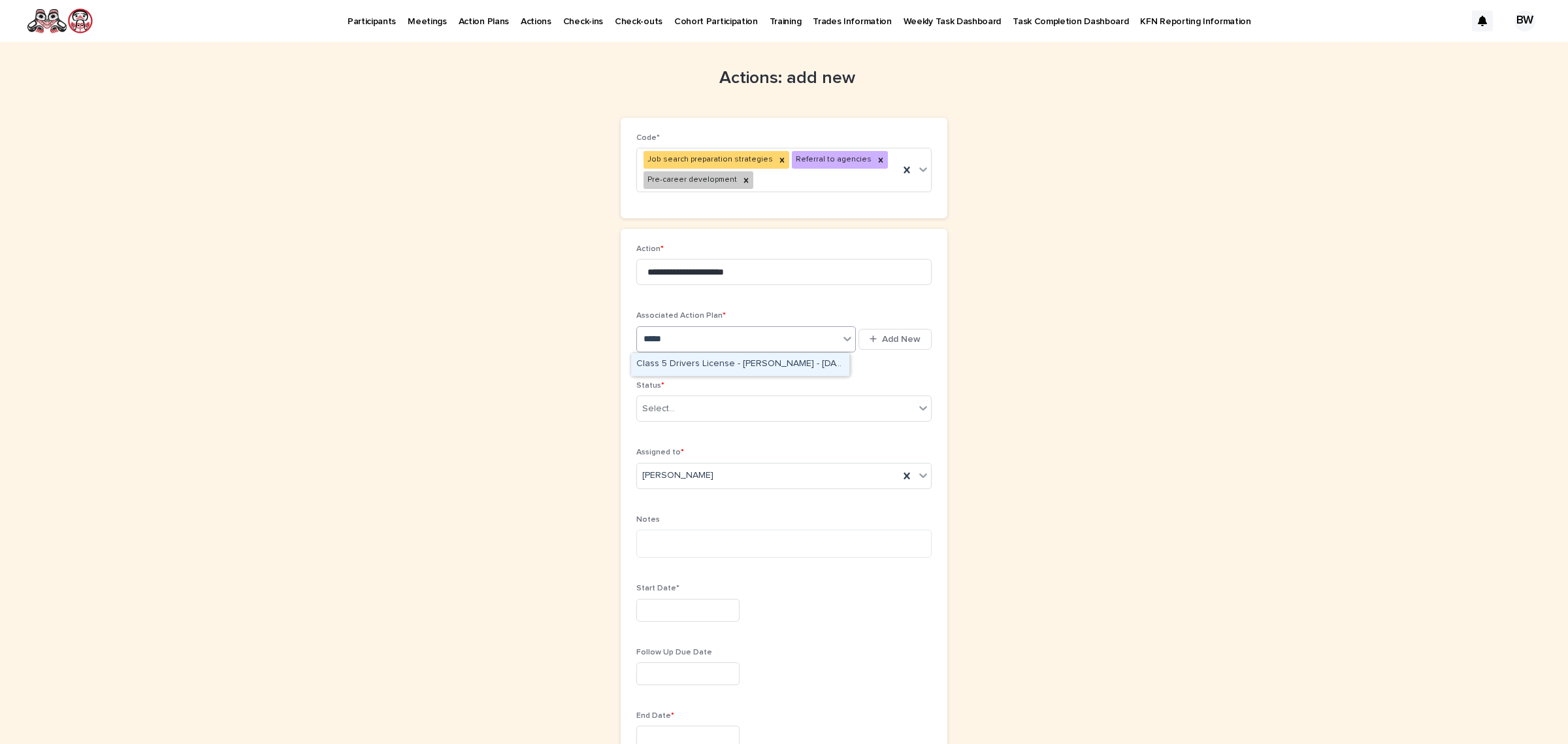
click at [769, 373] on div "Class 5 Drivers License - [PERSON_NAME] - [DATE]" at bounding box center [740, 364] width 218 height 23
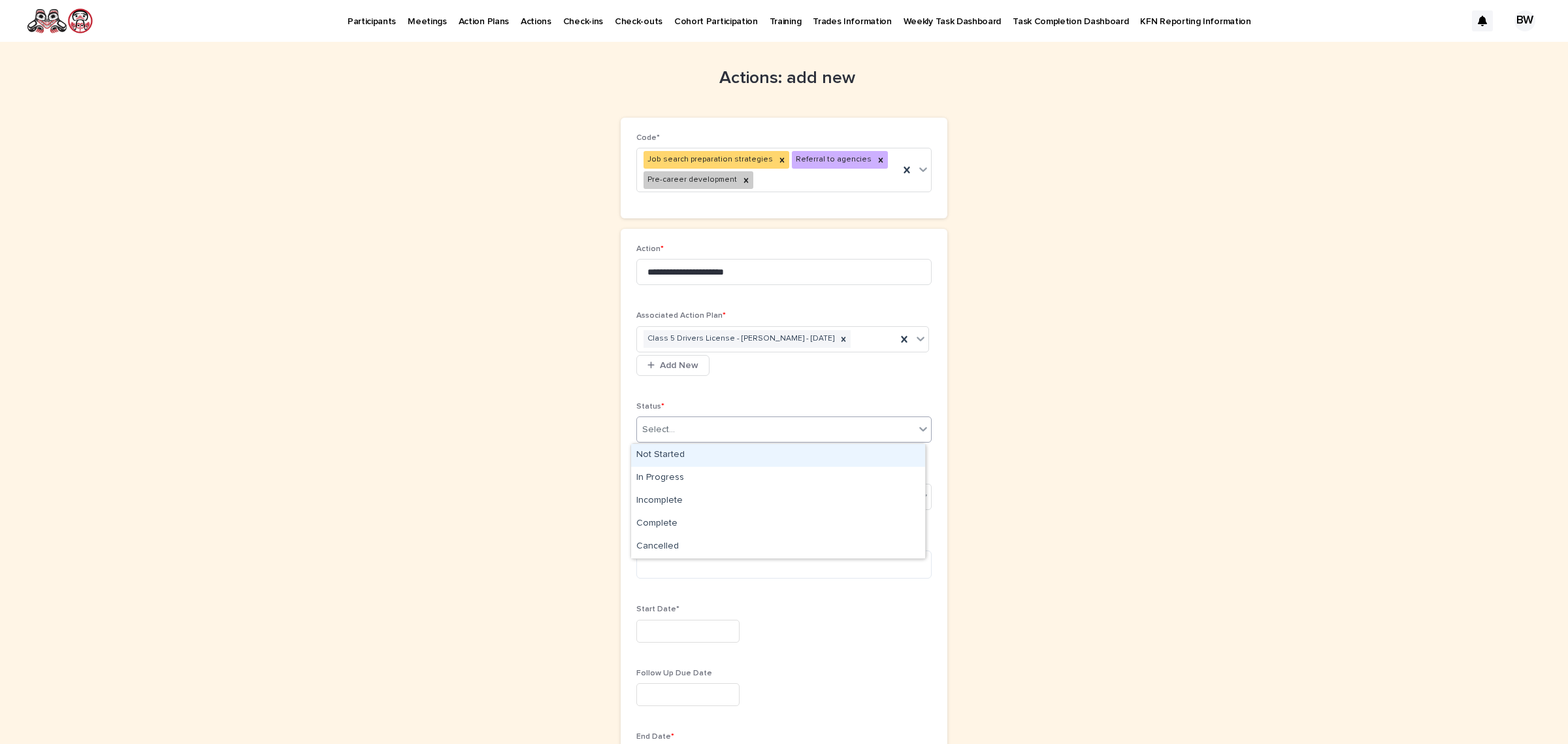
click at [747, 439] on div "Select..." at bounding box center [776, 430] width 278 height 22
drag, startPoint x: 696, startPoint y: 465, endPoint x: 686, endPoint y: 476, distance: 14.9
click at [686, 476] on div "In Progress" at bounding box center [778, 478] width 294 height 23
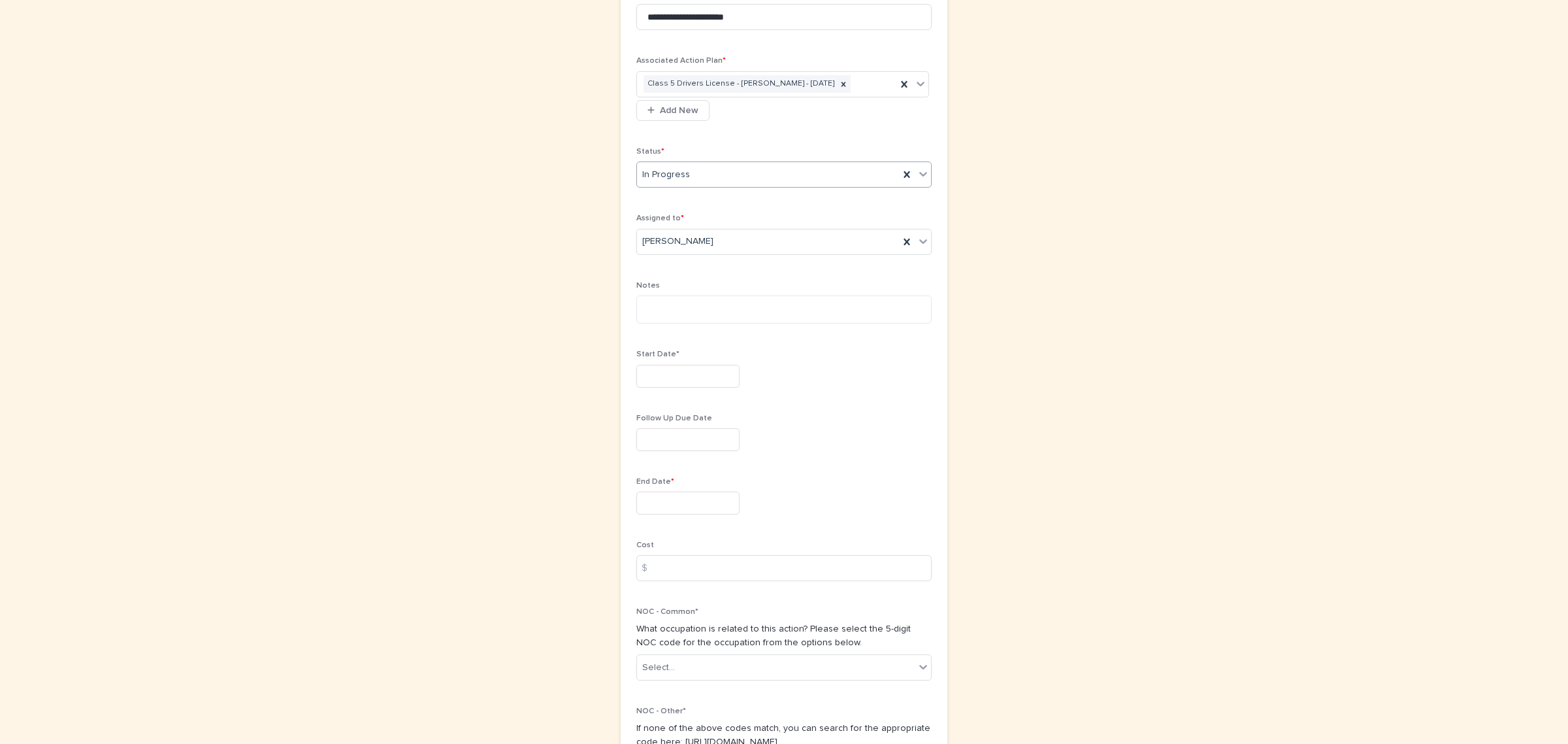
scroll to position [409, 0]
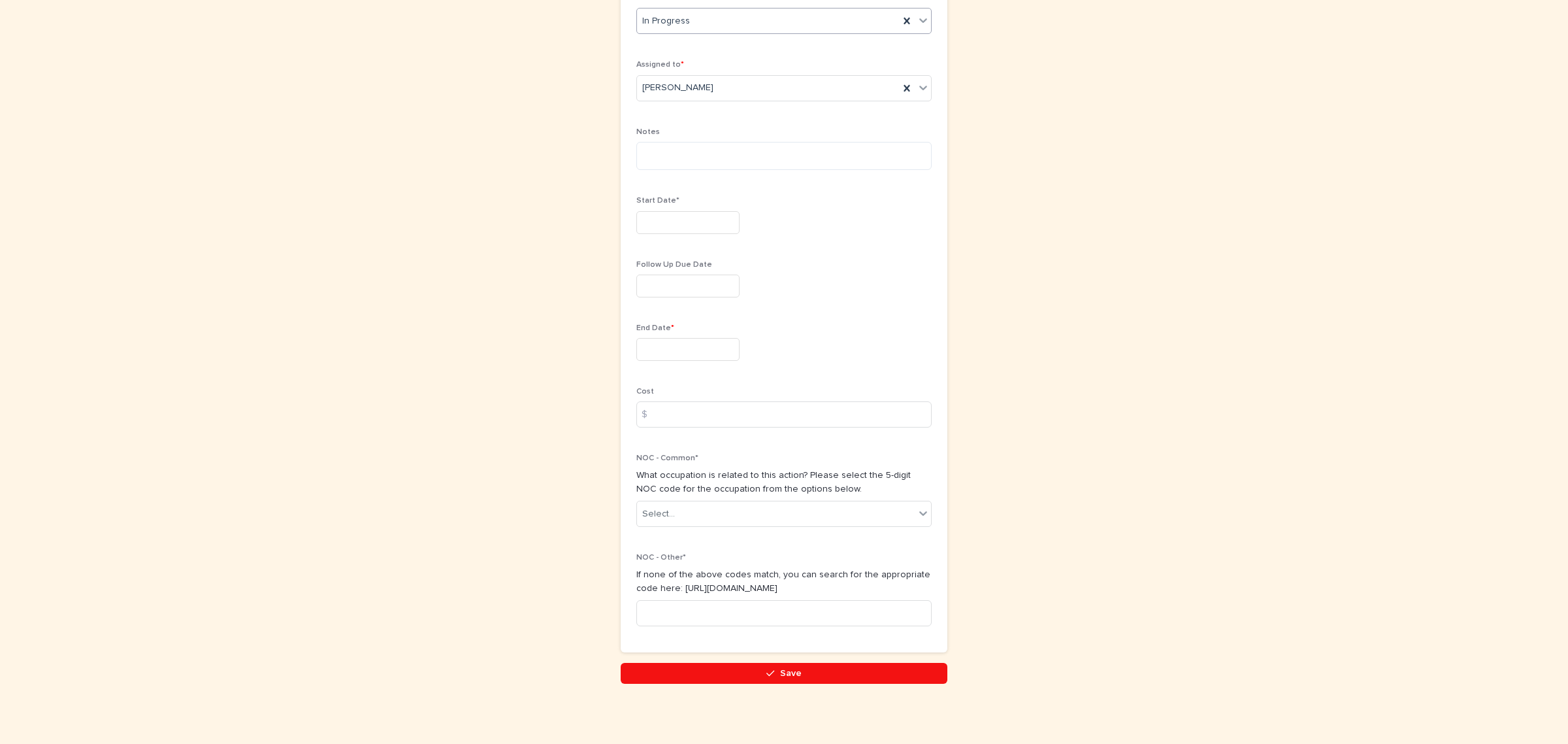
click at [679, 224] on input "text" at bounding box center [688, 223] width 104 height 23
click at [681, 351] on div "15" at bounding box center [680, 356] width 17 height 17
type input "**********"
click at [680, 349] on input "text" at bounding box center [688, 349] width 104 height 23
click at [673, 242] on div "15" at bounding box center [680, 243] width 17 height 17
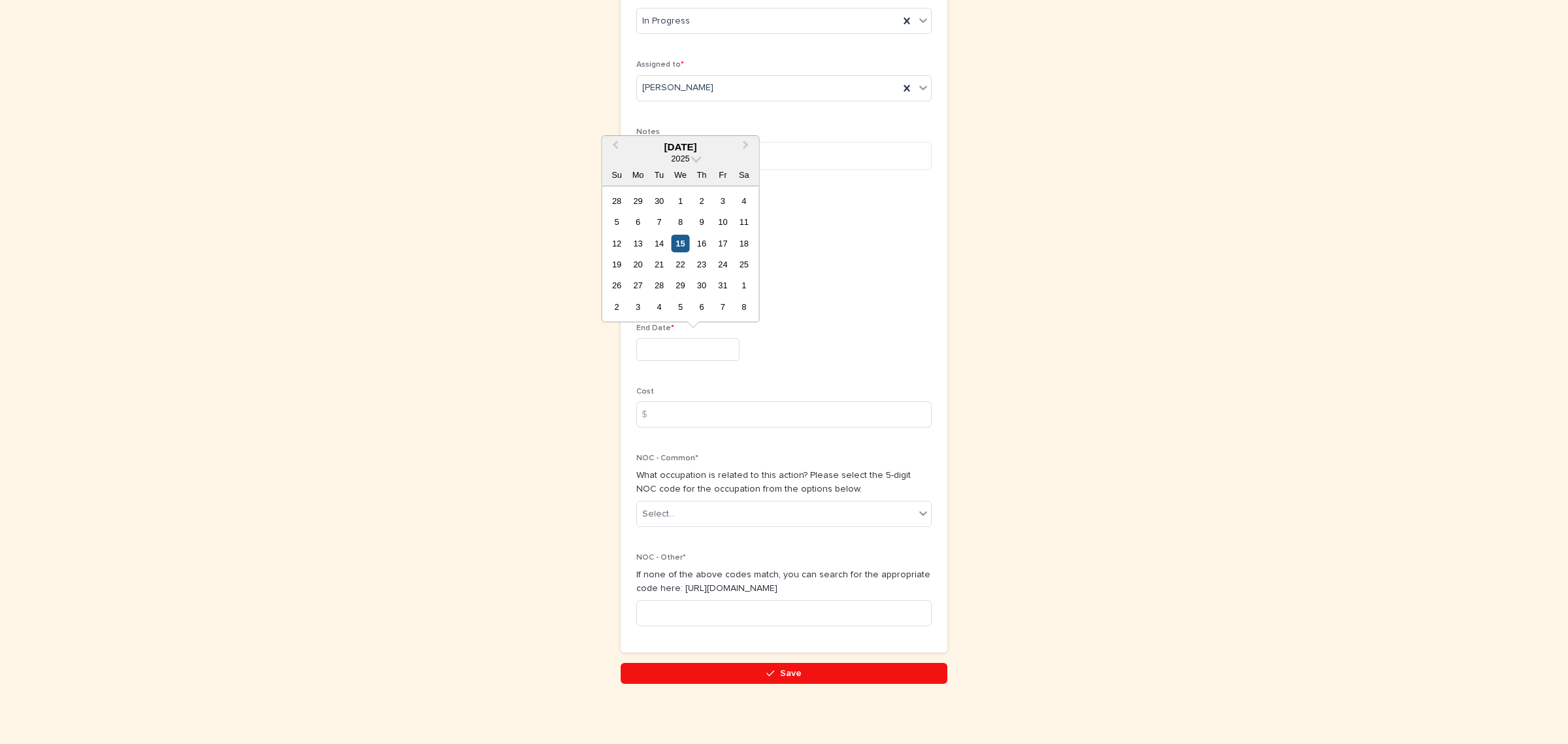
type input "**********"
click at [681, 151] on textarea at bounding box center [784, 156] width 295 height 29
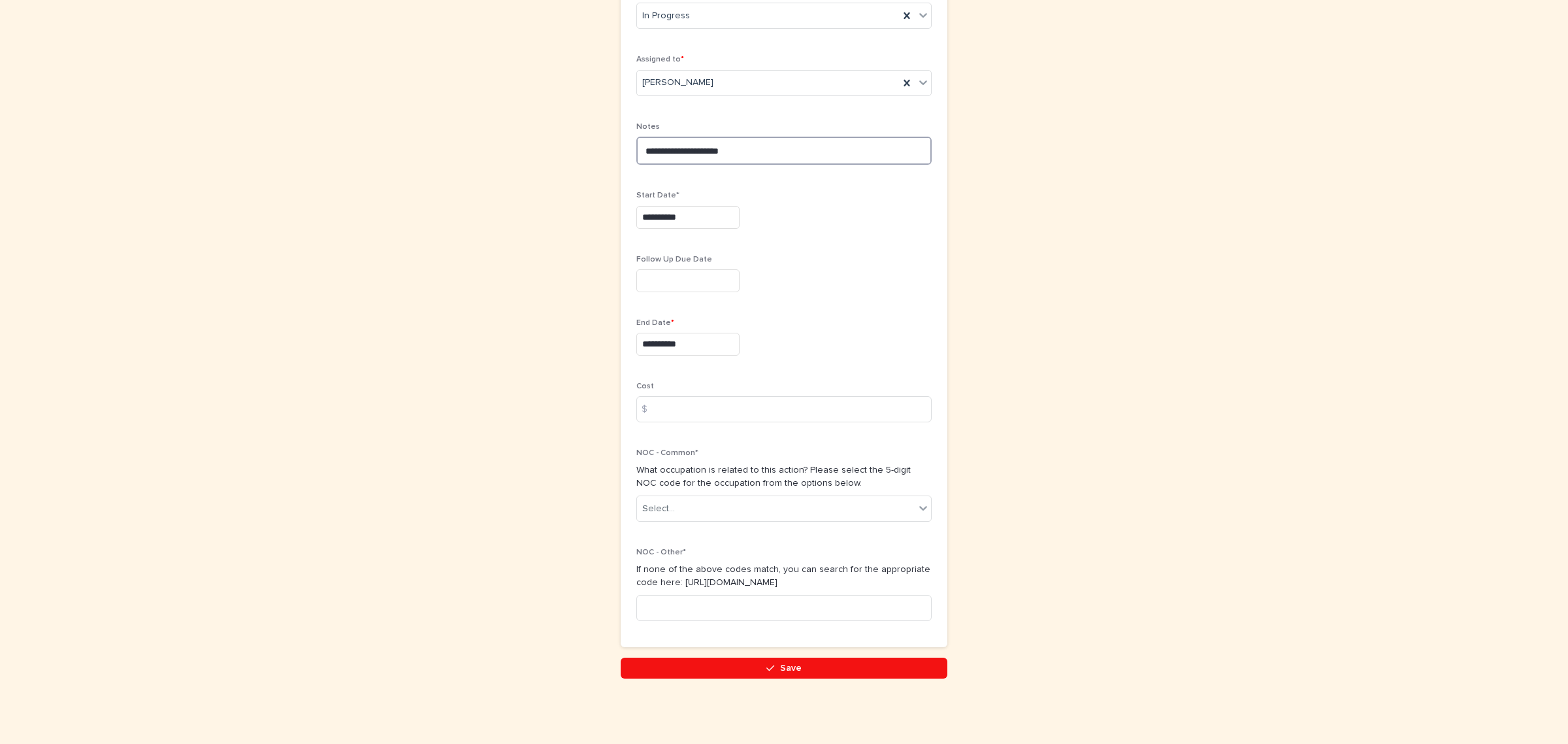
scroll to position [415, 0]
type textarea "**********"
click at [660, 410] on input at bounding box center [784, 409] width 295 height 26
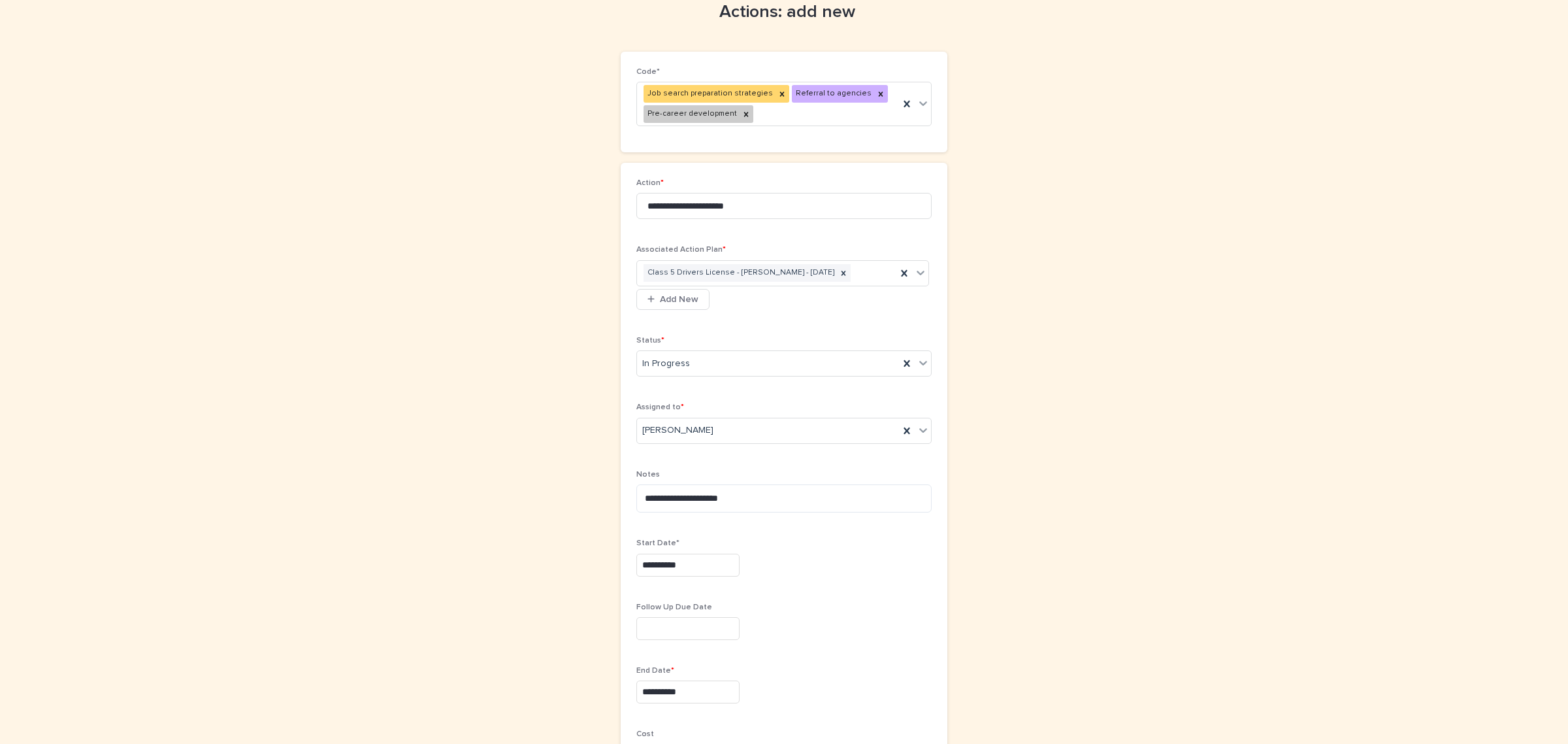
scroll to position [0, 0]
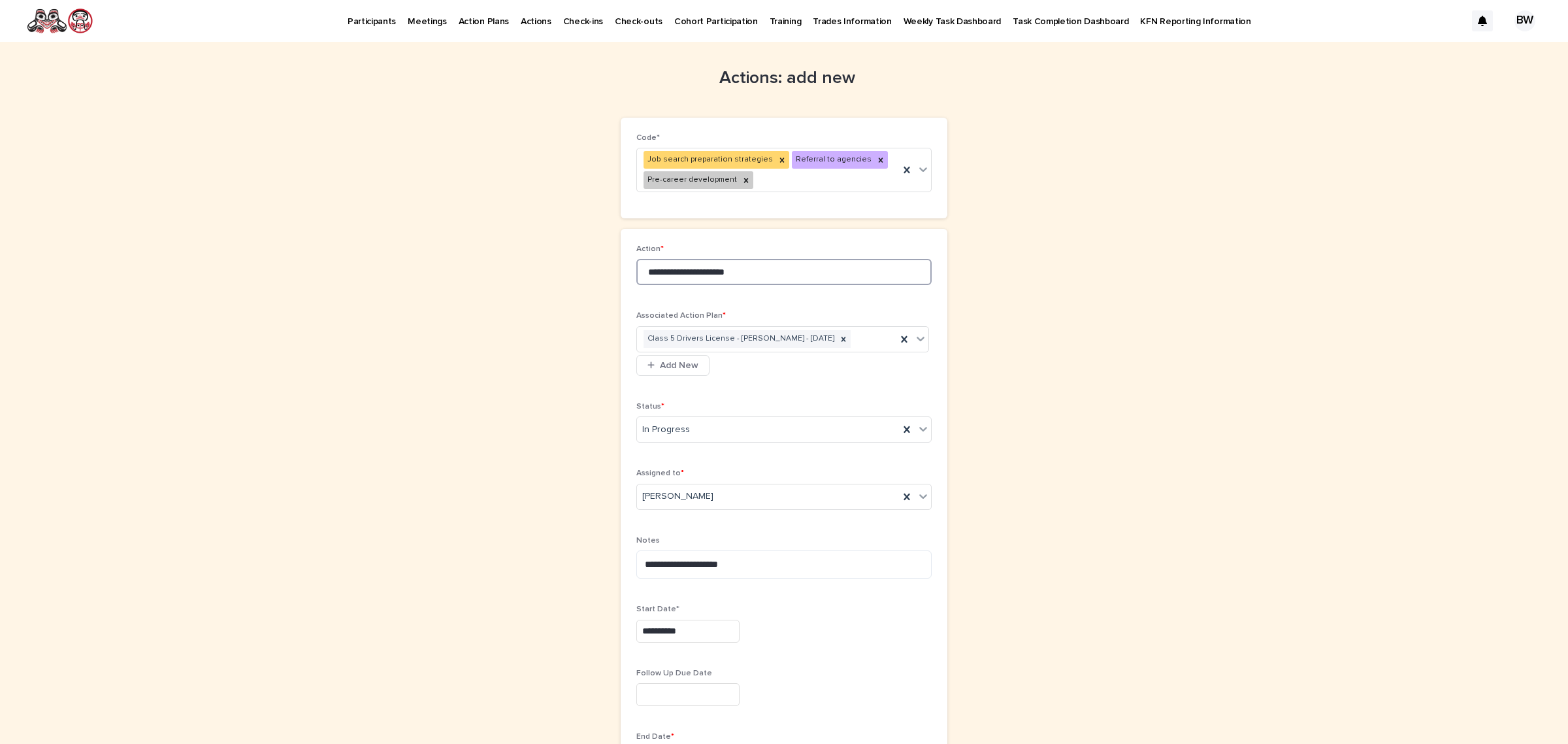
click at [640, 272] on input "**********" at bounding box center [784, 272] width 295 height 26
type input "**********"
click at [779, 568] on textarea "**********" at bounding box center [784, 564] width 295 height 28
click at [668, 567] on textarea "**********" at bounding box center [784, 564] width 295 height 28
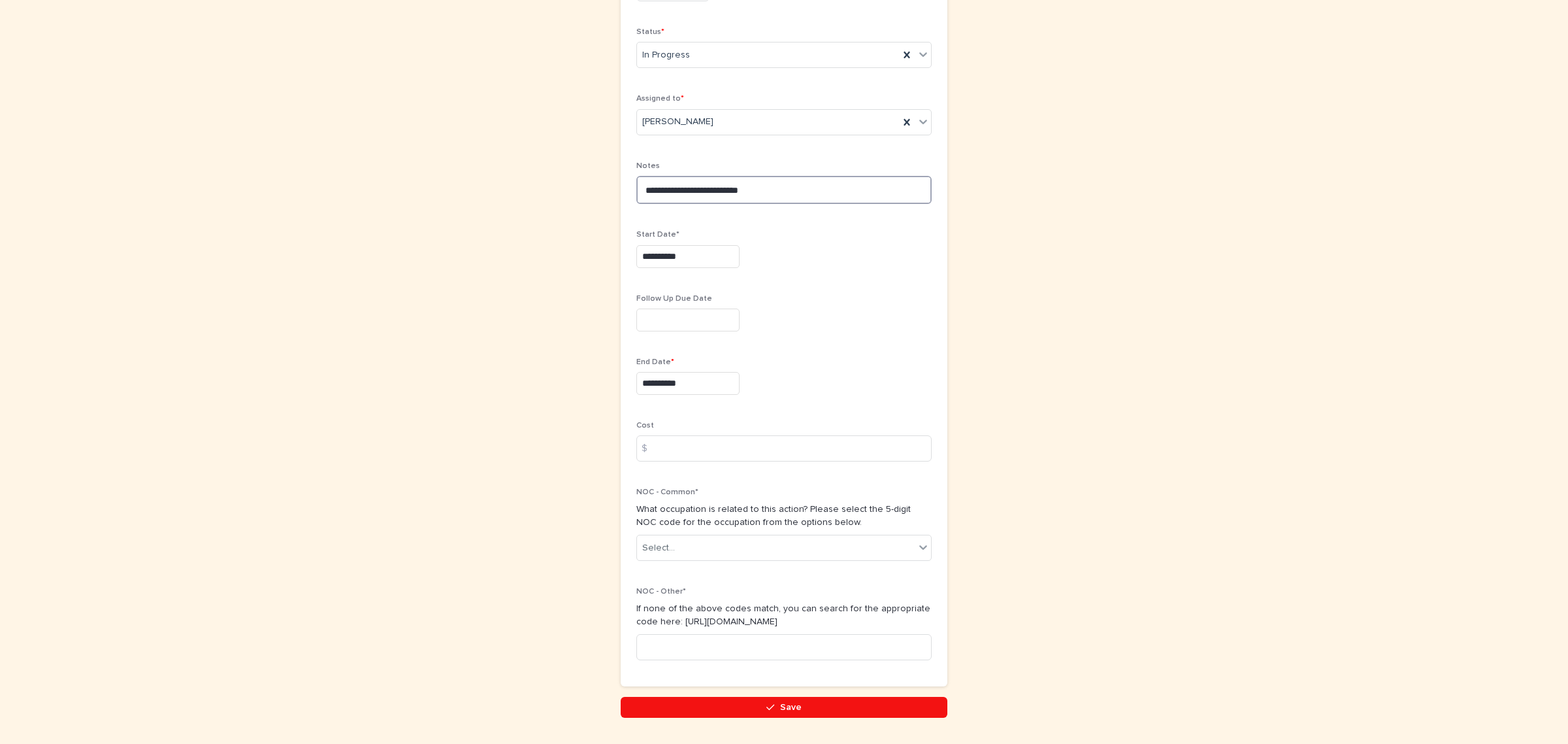
scroll to position [415, 0]
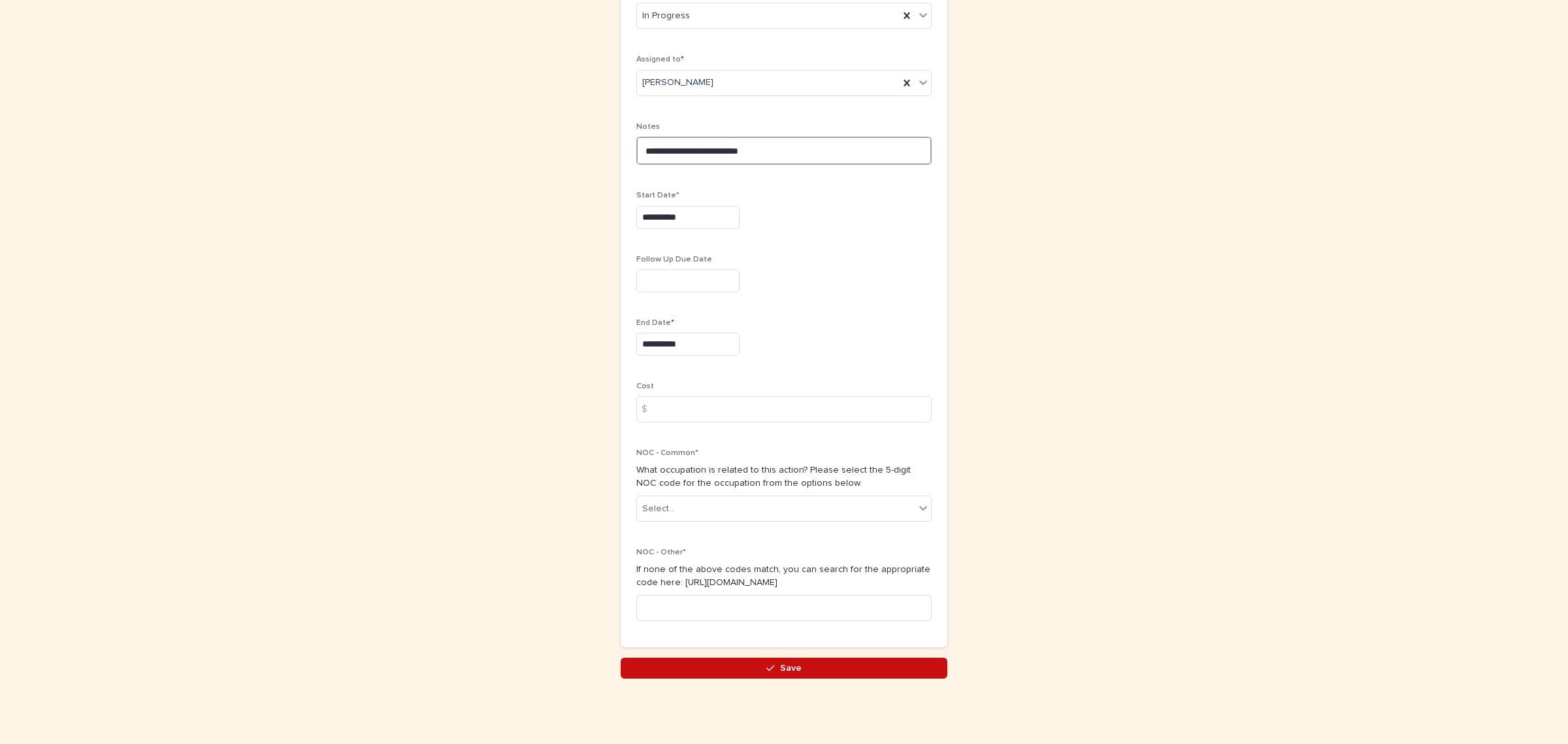
type textarea "**********"
click at [814, 671] on button "Save" at bounding box center [784, 668] width 327 height 21
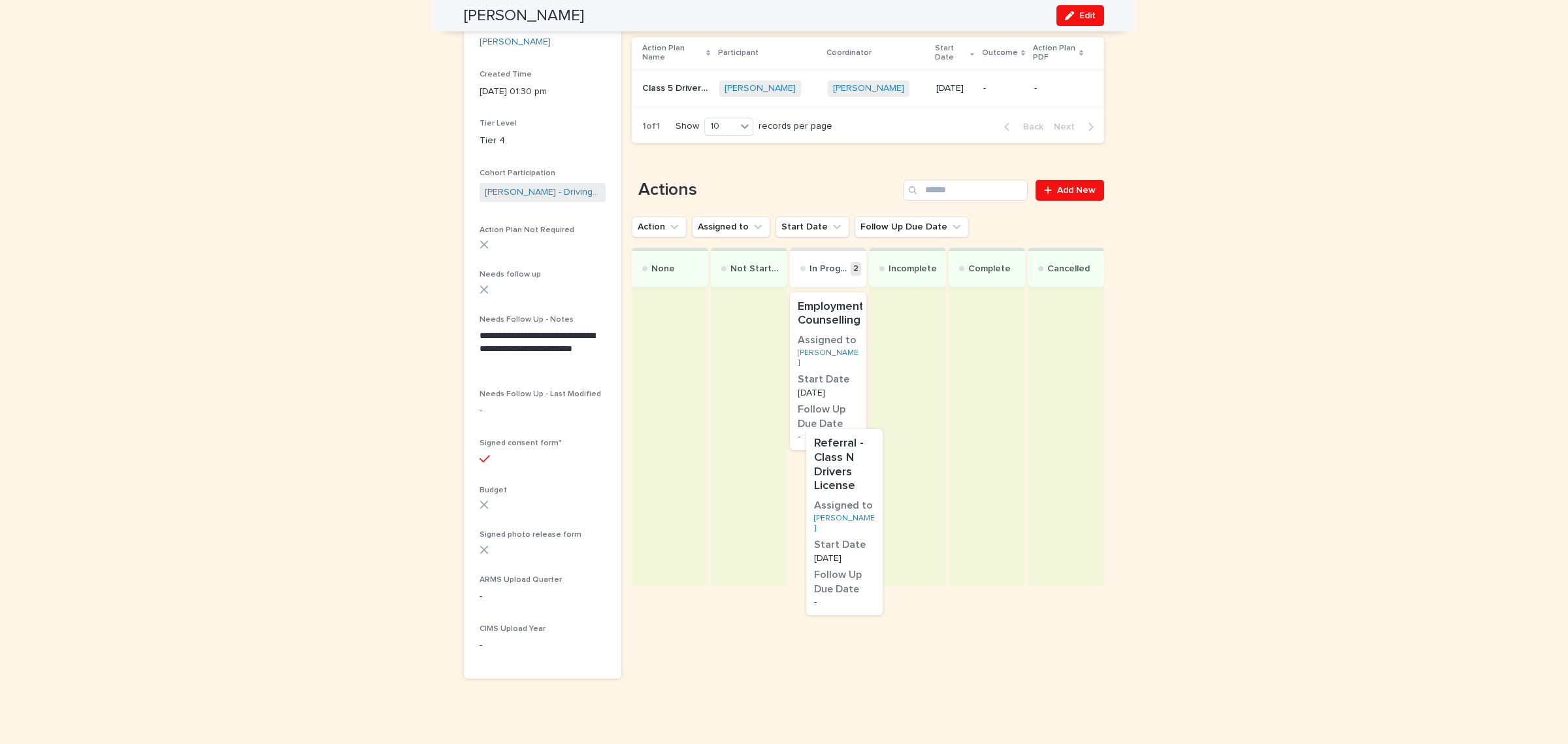
scroll to position [219, 0]
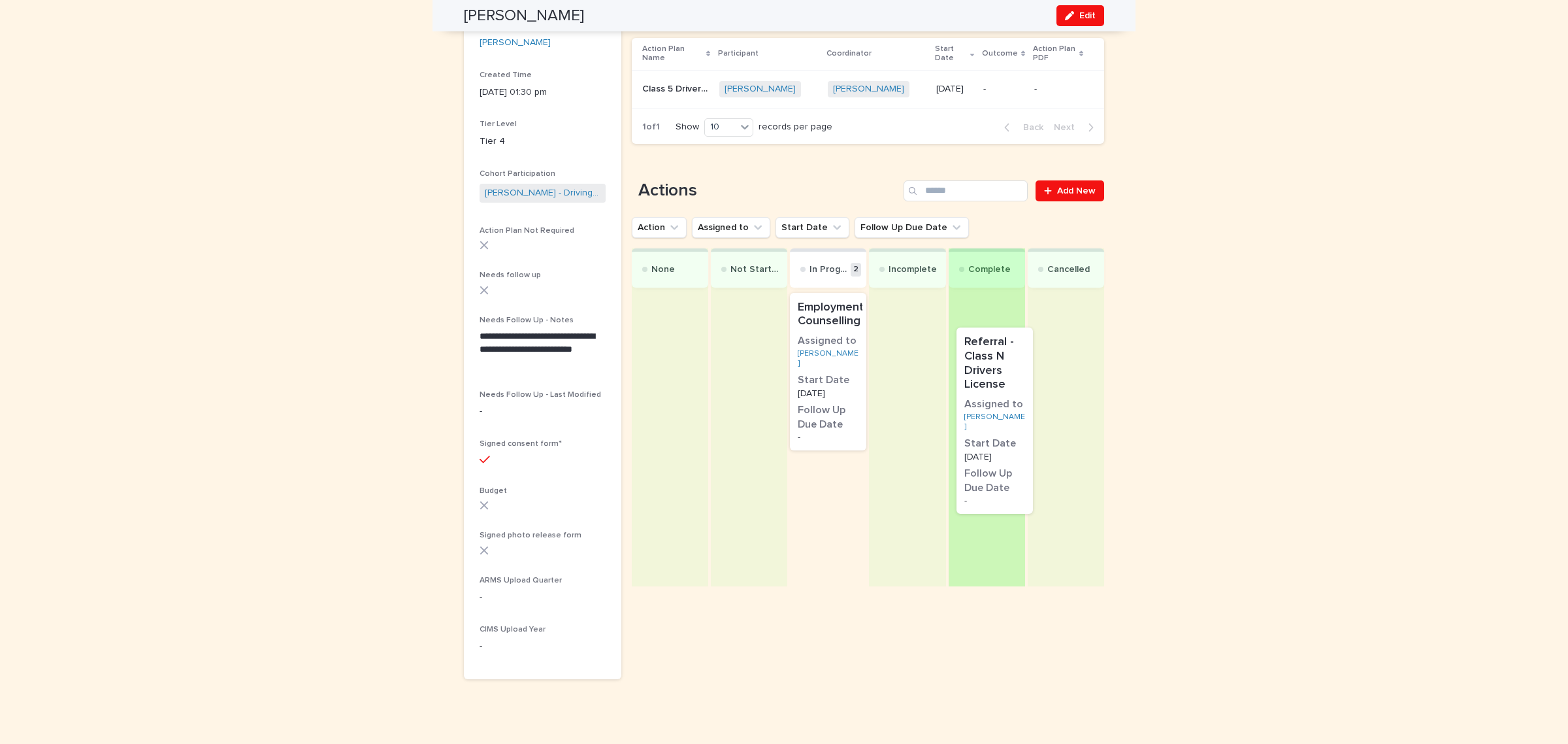
drag, startPoint x: 840, startPoint y: 475, endPoint x: 1016, endPoint y: 353, distance: 214.1
click at [1016, 353] on div "None Not Started In Progress 2 Employment Counselling Assigned to [PERSON_NAME]…" at bounding box center [868, 417] width 472 height 338
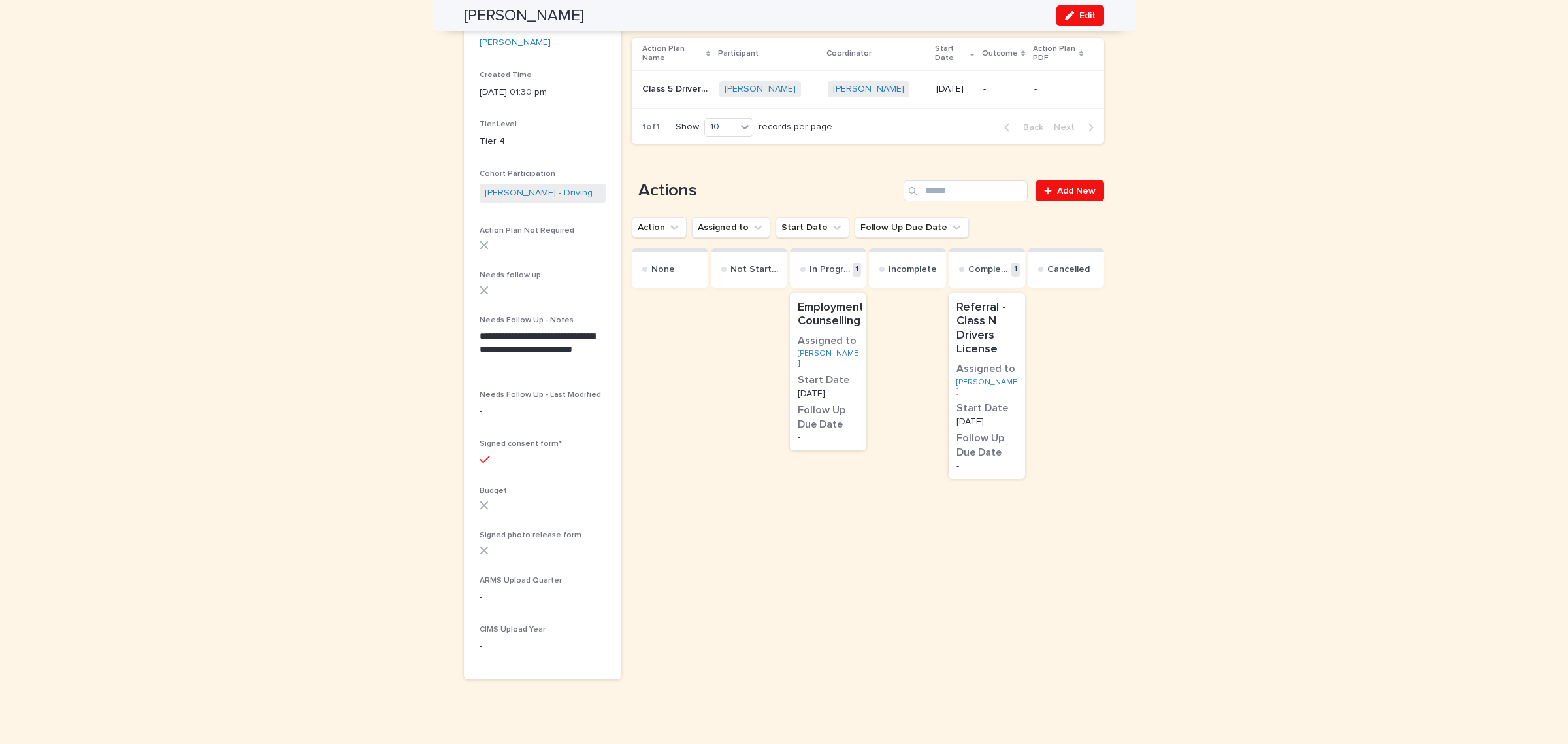
click at [1000, 341] on p "Referral - Class N Drivers License" at bounding box center [987, 329] width 61 height 56
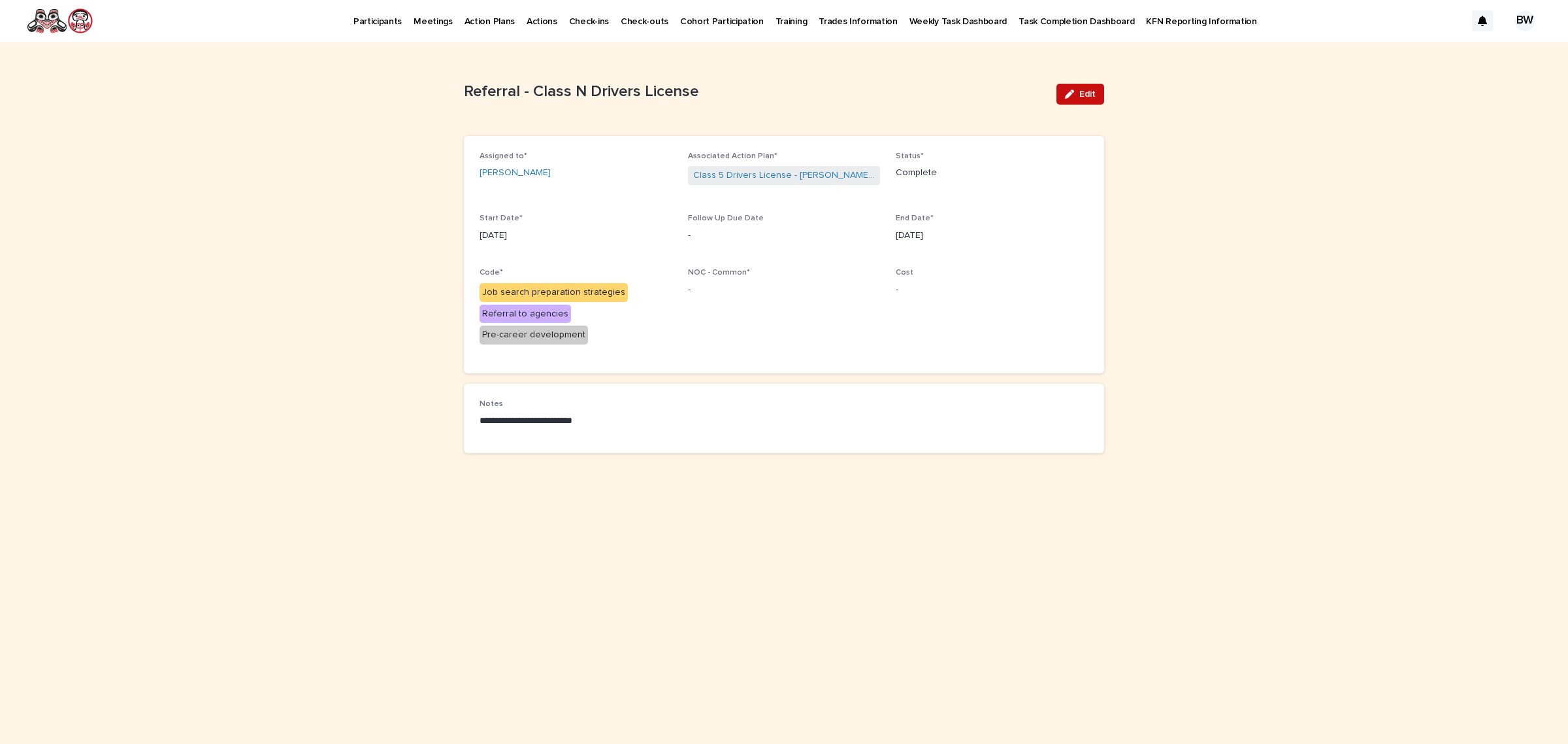
click at [1082, 90] on span "Edit" at bounding box center [1087, 94] width 16 height 9
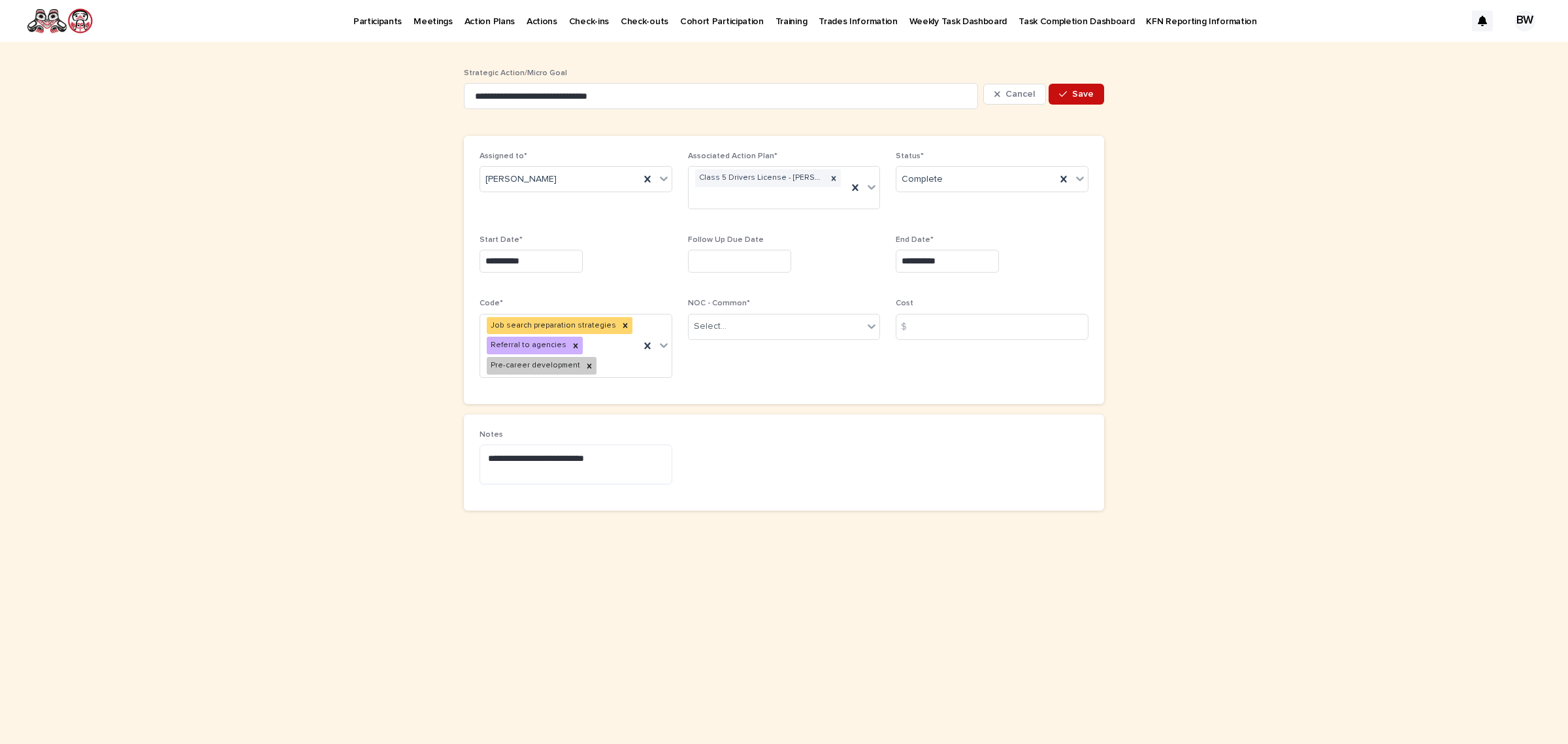
click at [1080, 90] on span "Save" at bounding box center [1083, 94] width 22 height 9
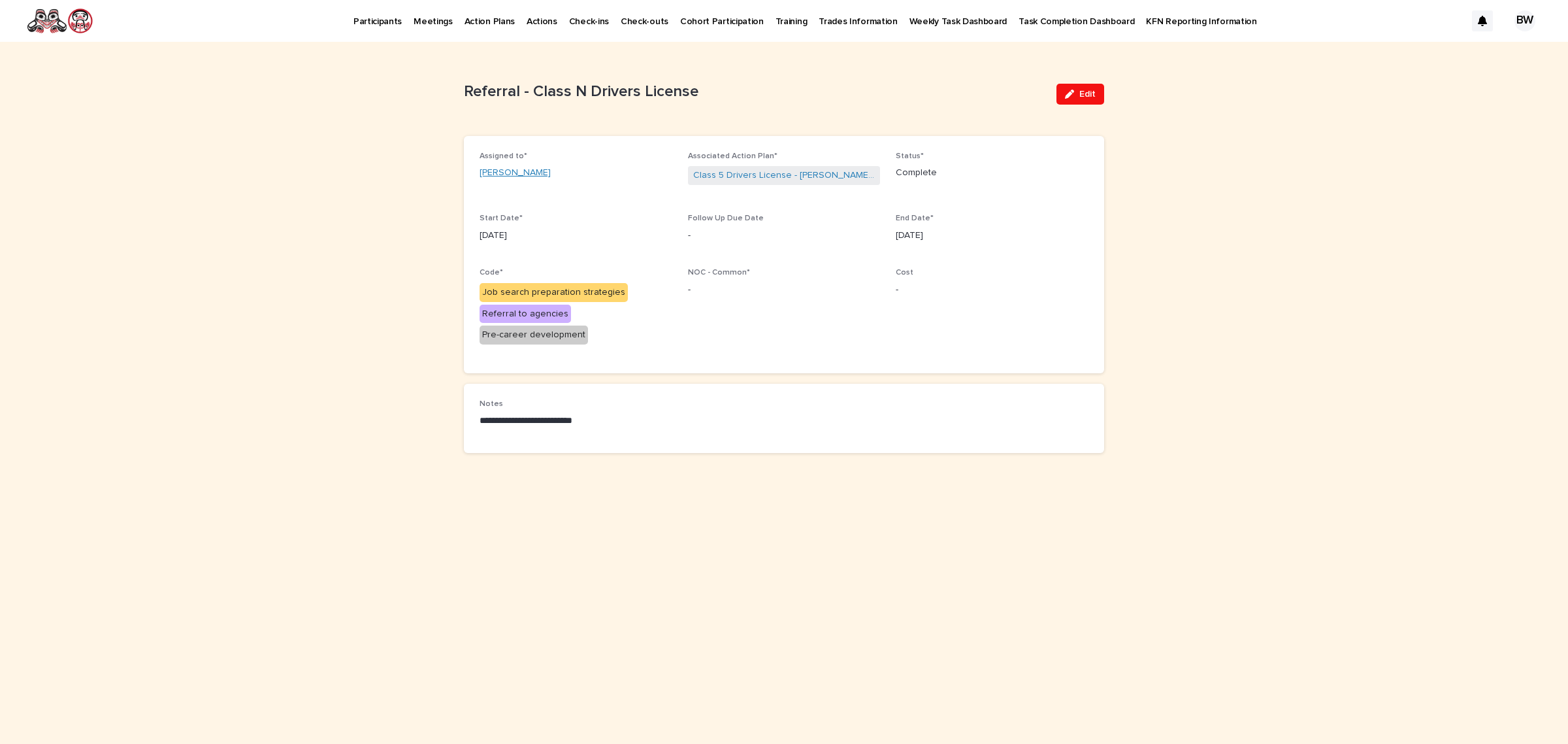
click at [530, 174] on link "[PERSON_NAME]" at bounding box center [515, 173] width 71 height 14
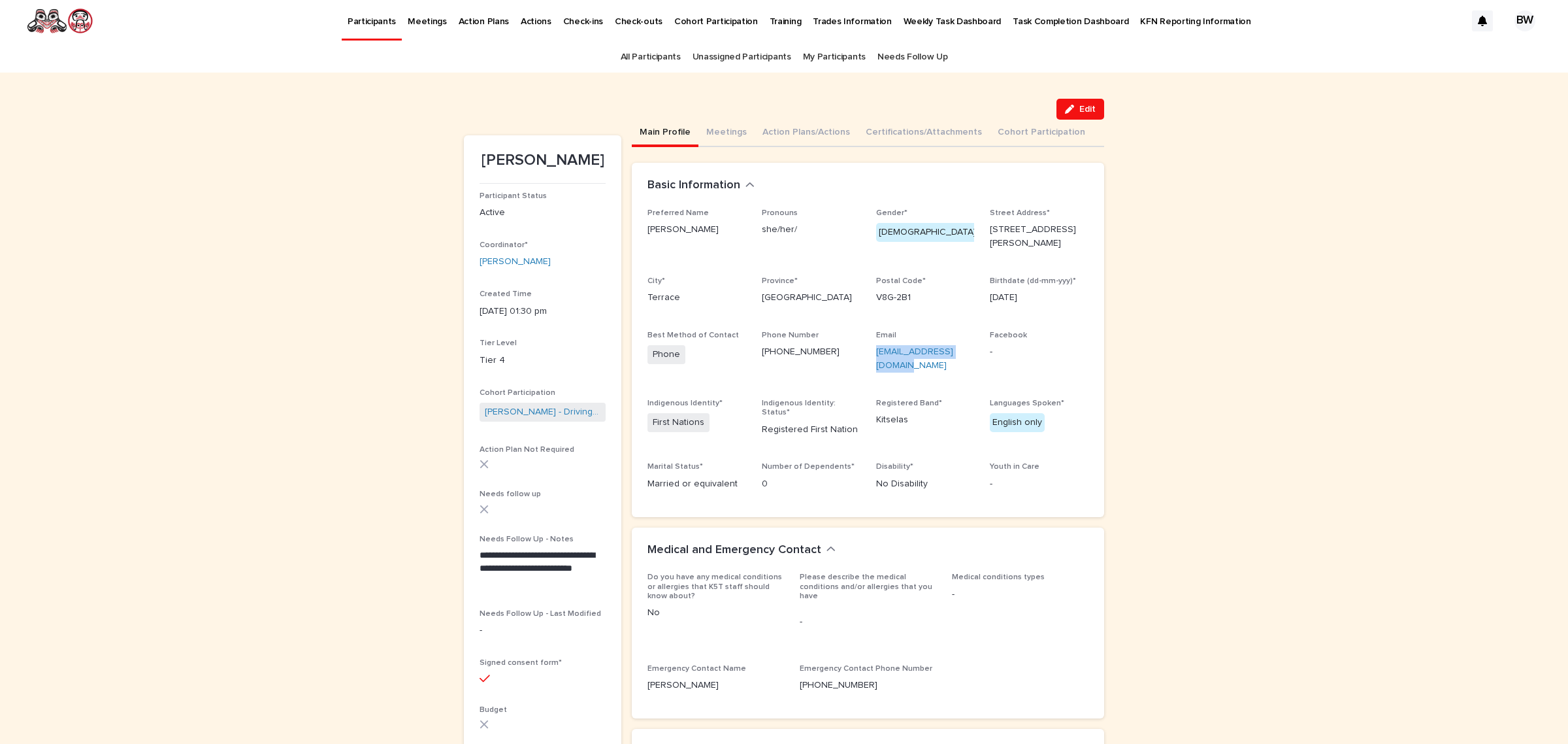
drag, startPoint x: 889, startPoint y: 358, endPoint x: 863, endPoint y: 337, distance: 33.4
click at [863, 337] on div "Preferred Name [PERSON_NAME] she/her/ Gender* [DEMOGRAPHIC_DATA] Street Address…" at bounding box center [868, 355] width 441 height 293
copy link "[EMAIL_ADDRESS][DOMAIN_NAME]"
click at [896, 133] on button "Certifications/Attachments" at bounding box center [924, 133] width 132 height 27
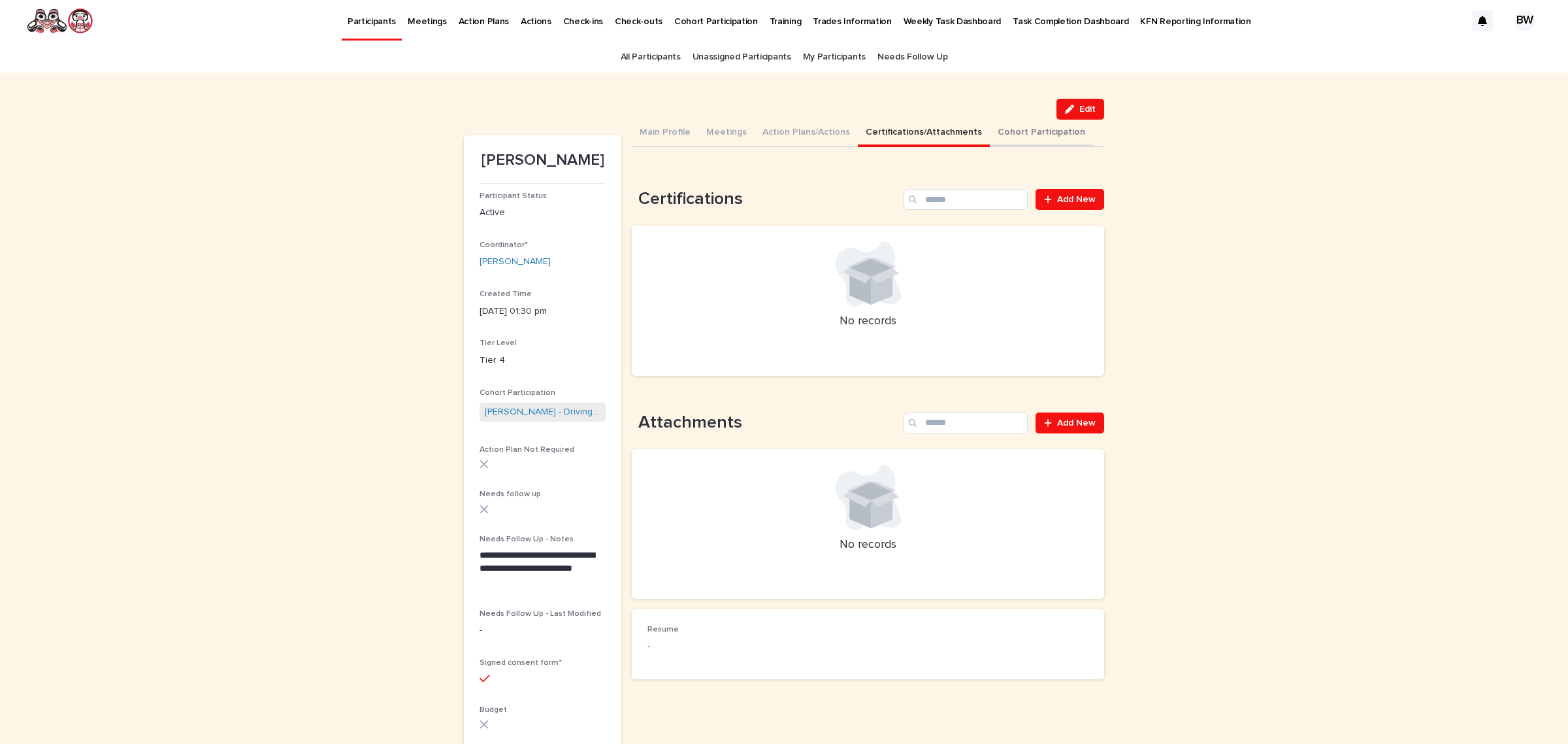
click at [990, 133] on button "Cohort Participation" at bounding box center [1042, 133] width 104 height 27
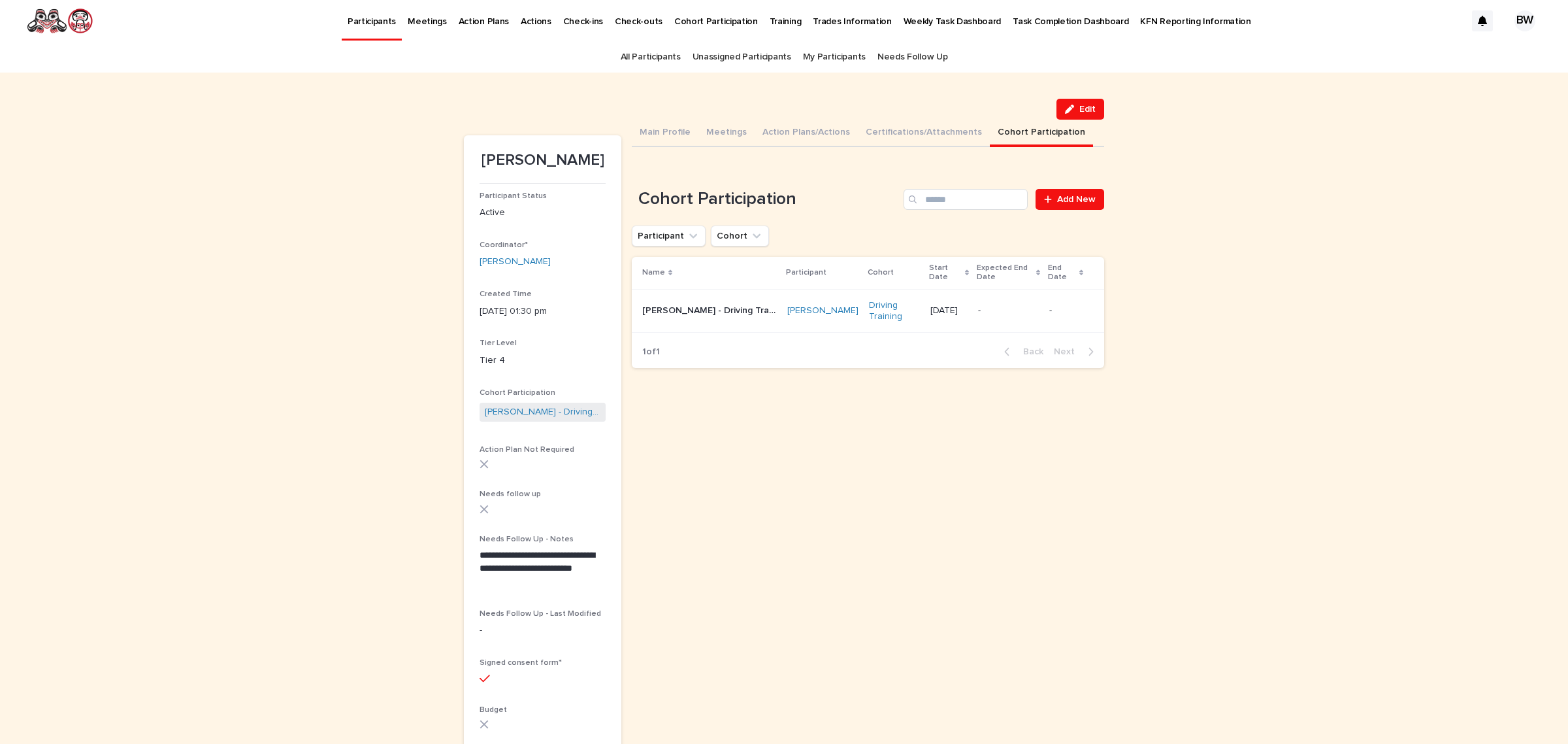
click at [925, 328] on td "[DATE]" at bounding box center [949, 311] width 48 height 44
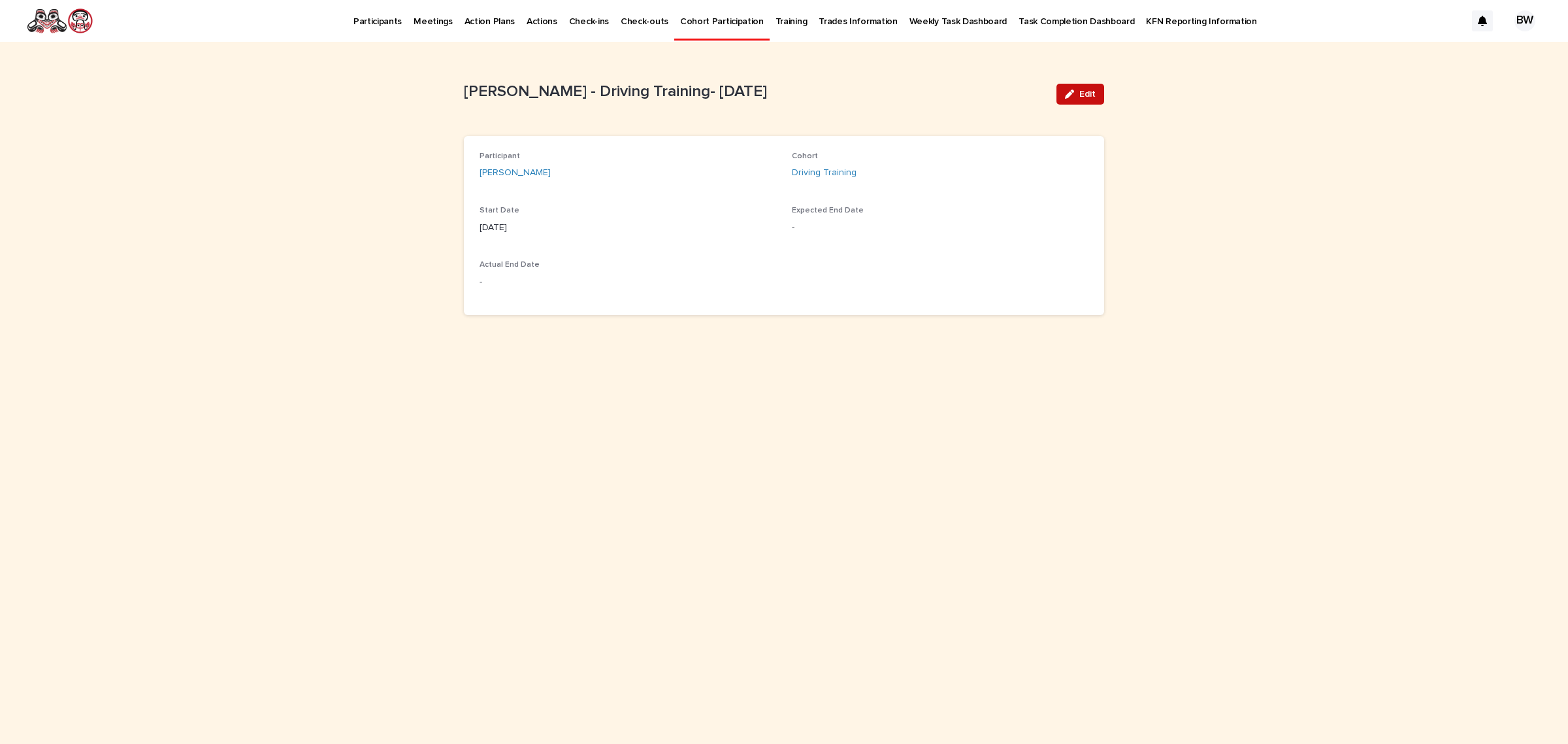
click at [1088, 92] on span "Edit" at bounding box center [1087, 94] width 16 height 9
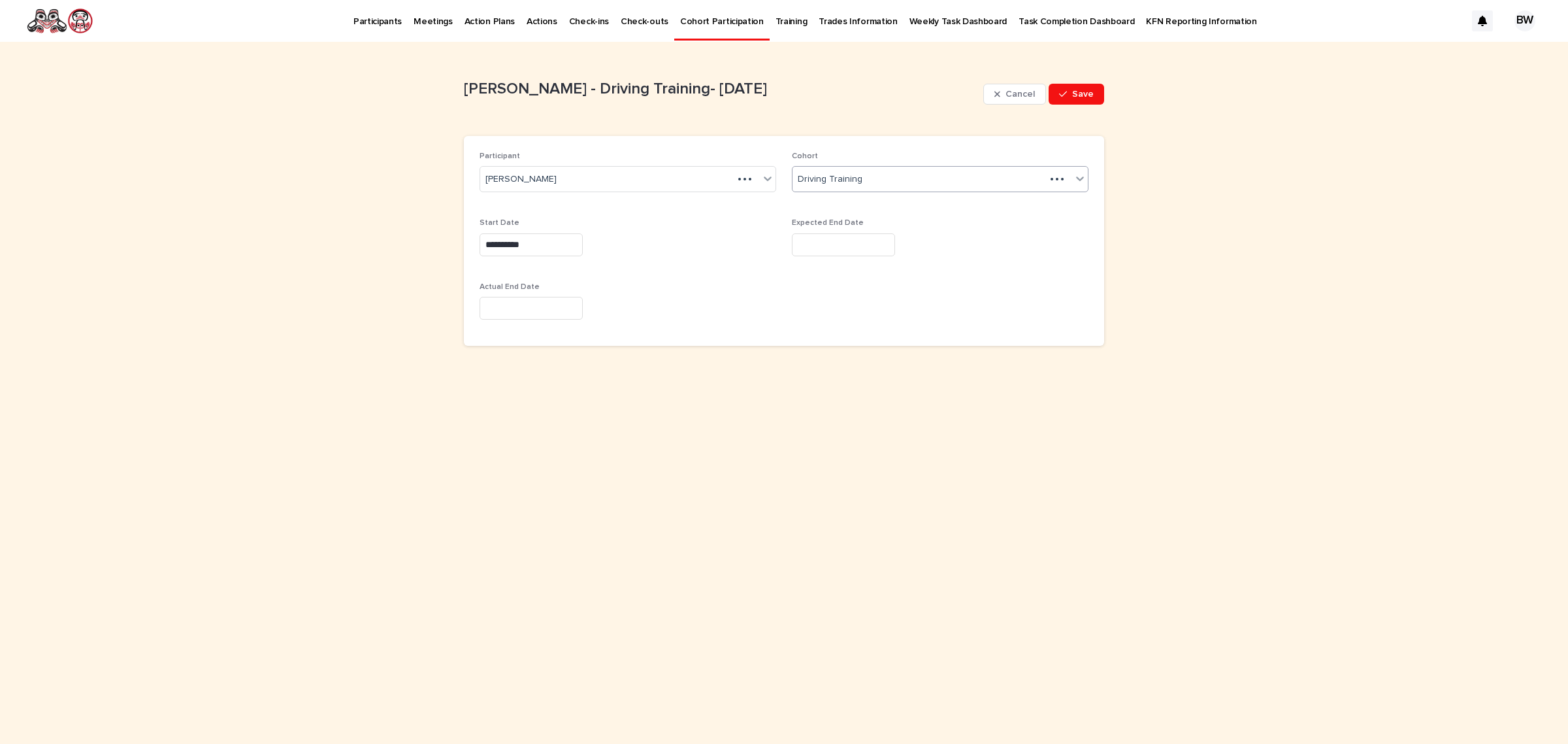
click at [910, 176] on div "Driving Training" at bounding box center [919, 179] width 253 height 22
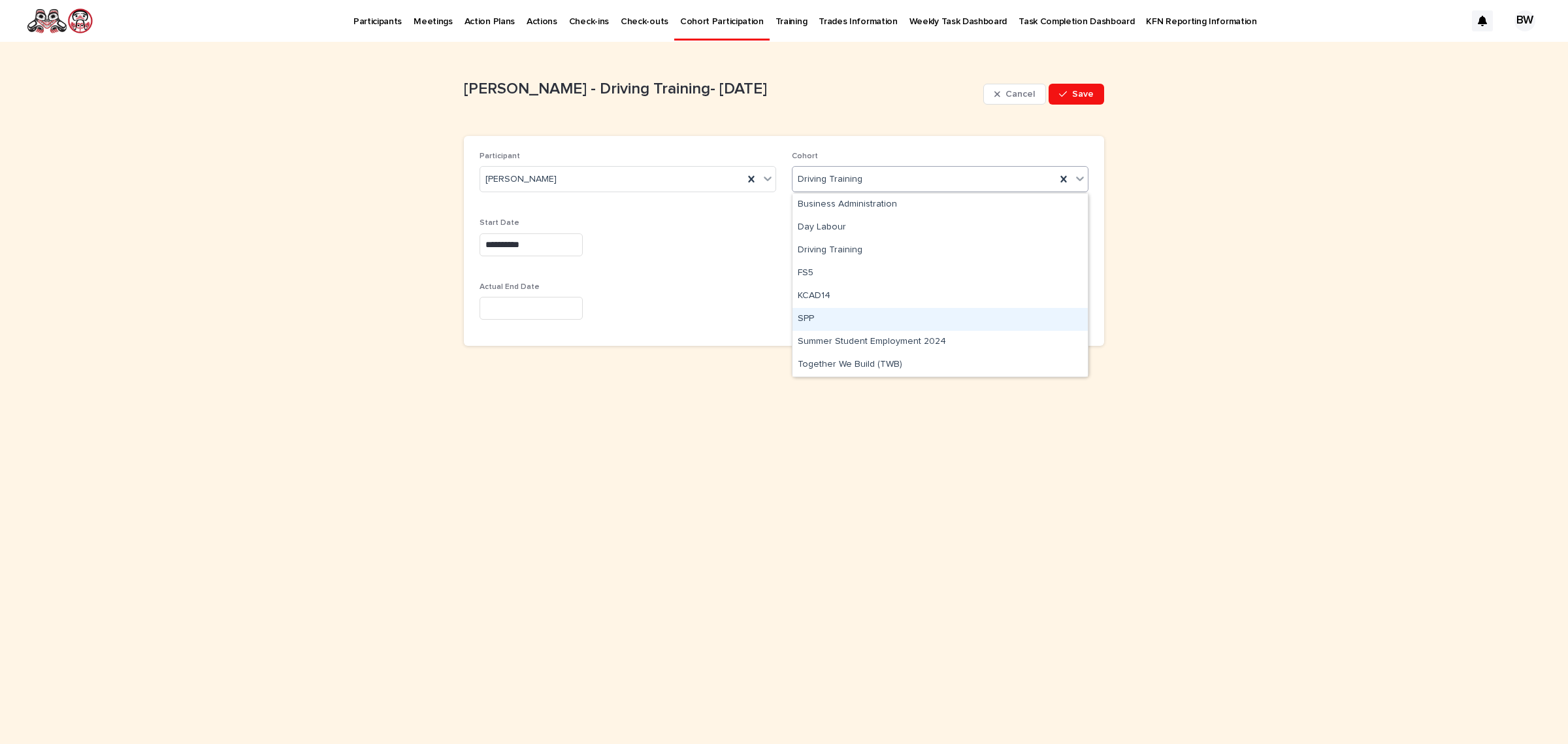
drag, startPoint x: 896, startPoint y: 213, endPoint x: 841, endPoint y: 318, distance: 118.5
click at [842, 318] on div "SPP" at bounding box center [940, 319] width 295 height 23
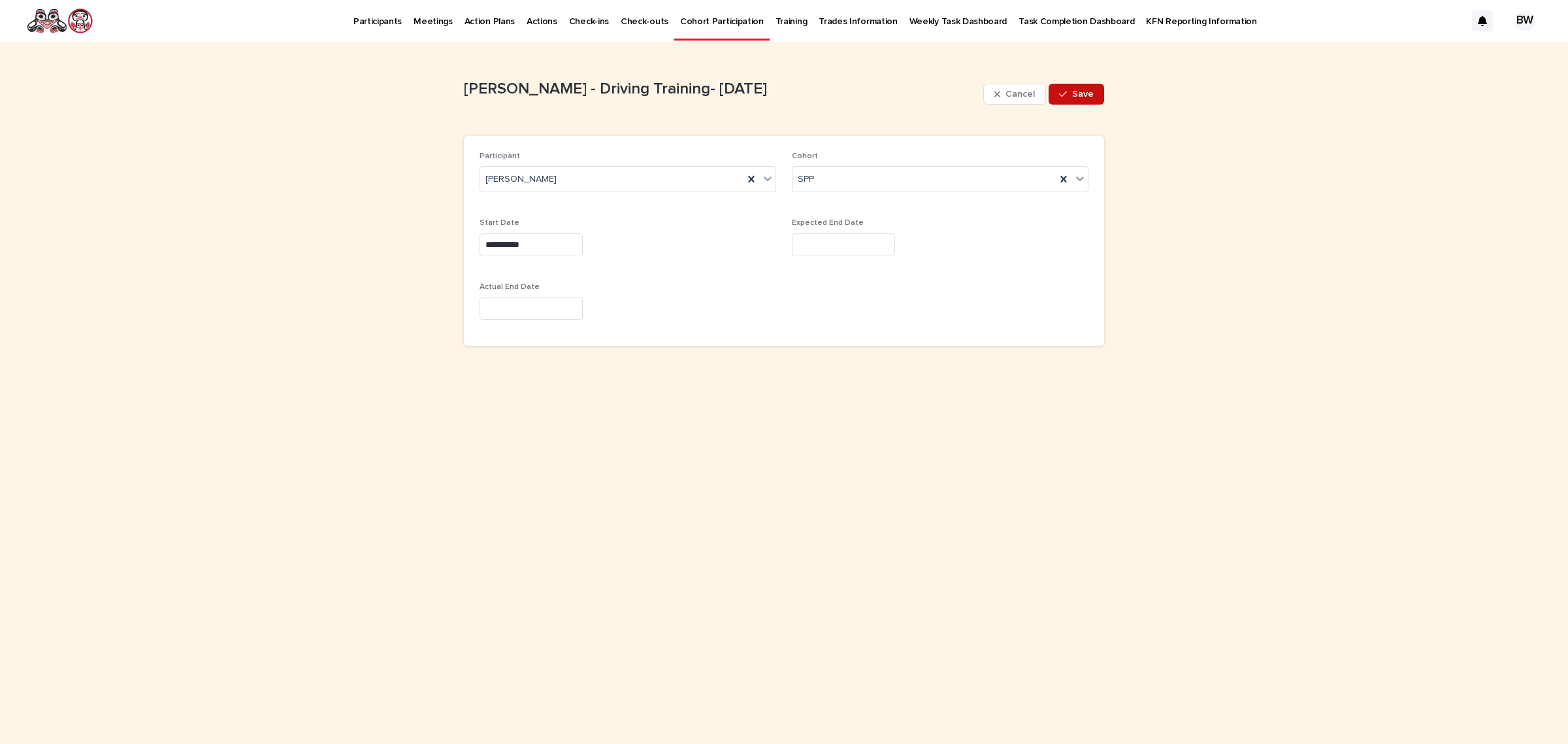
click at [1080, 94] on span "Save" at bounding box center [1083, 94] width 22 height 9
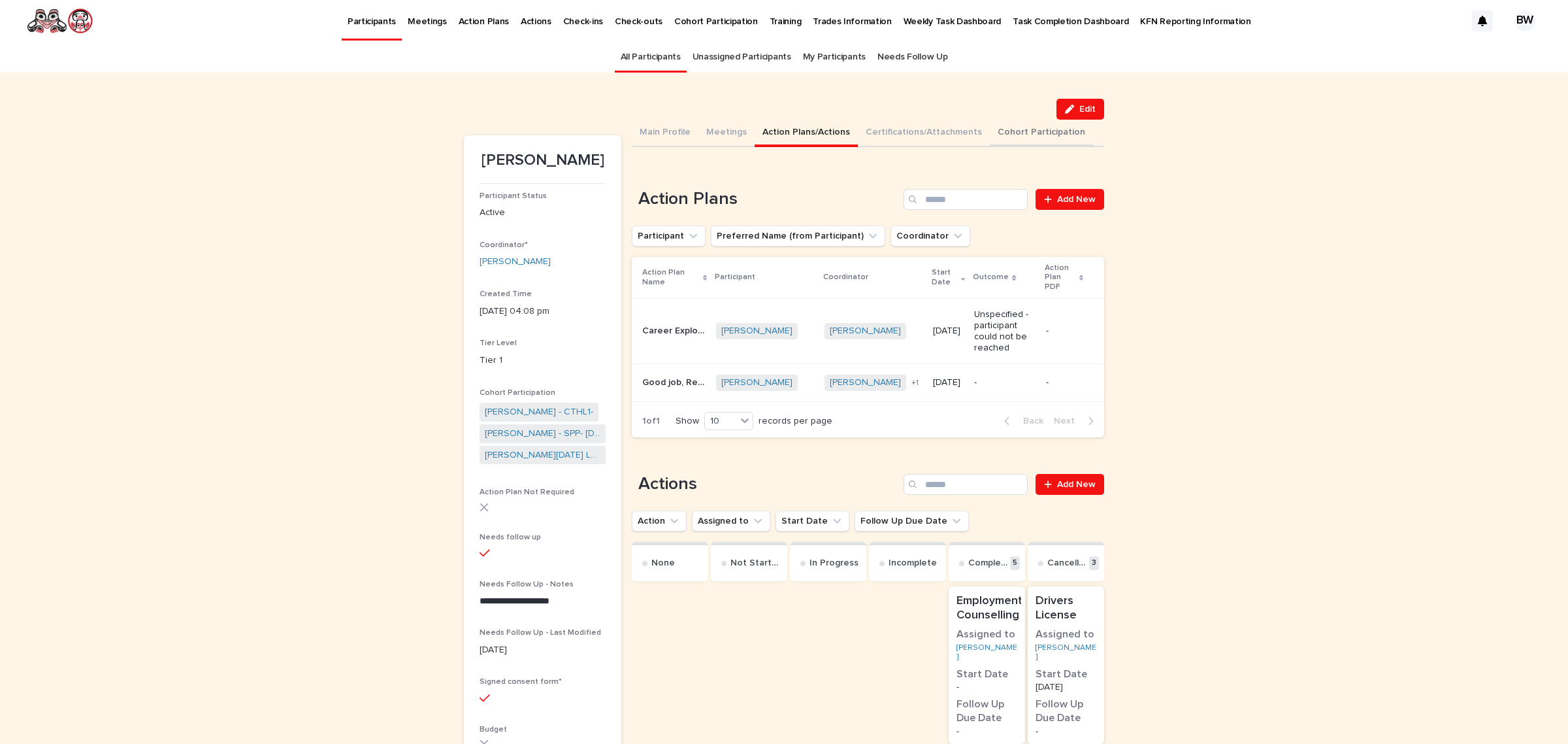
click at [998, 124] on button "Cohort Participation" at bounding box center [1042, 133] width 104 height 27
